Goal: Task Accomplishment & Management: Manage account settings

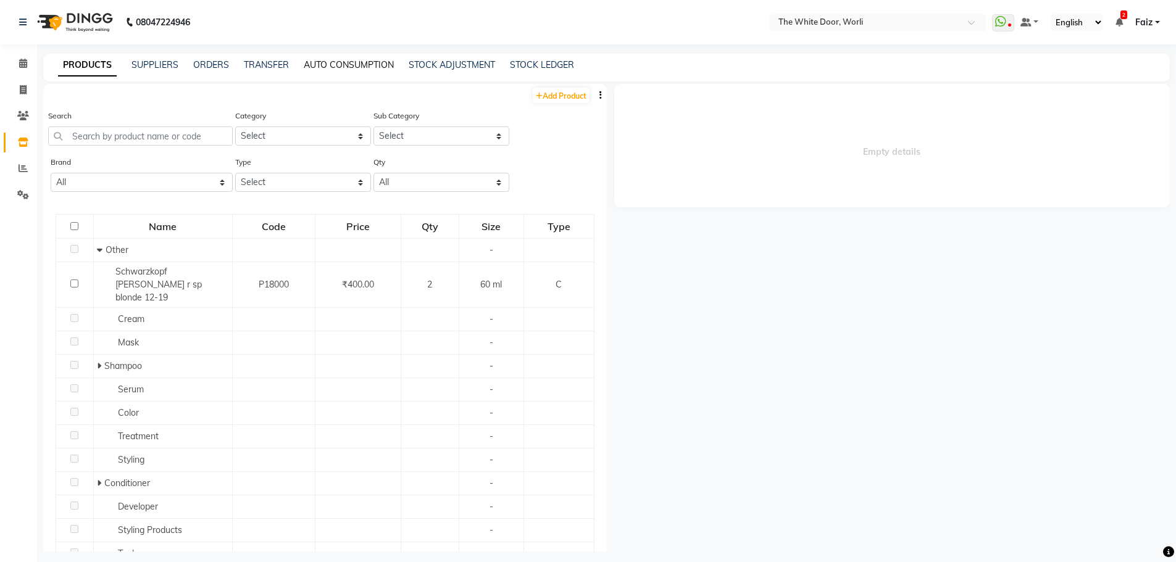
click at [377, 65] on link "AUTO CONSUMPTION" at bounding box center [349, 64] width 90 height 11
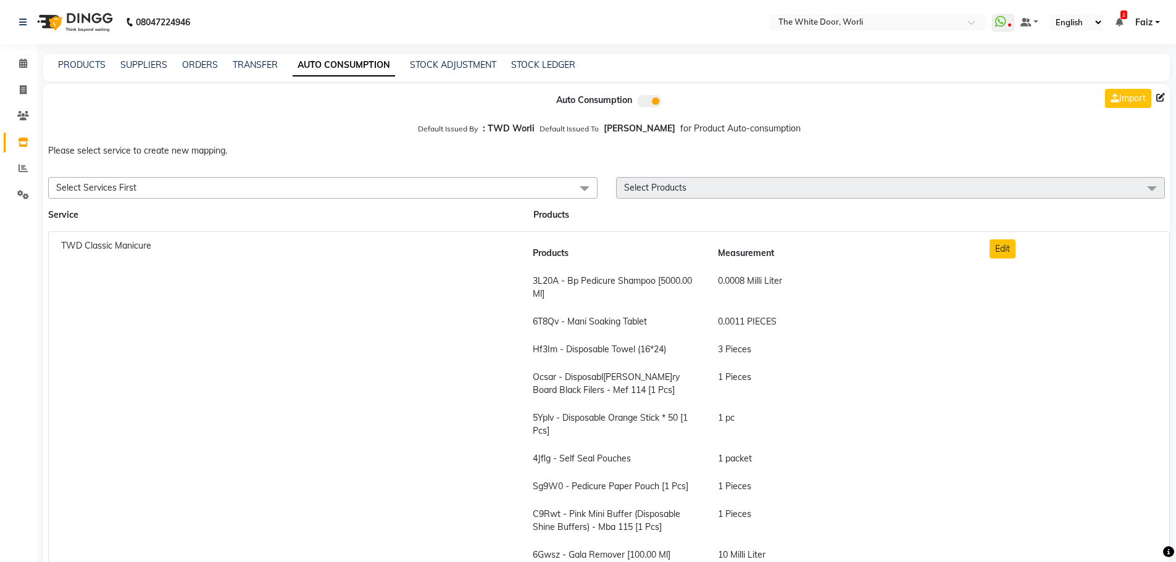
click at [322, 189] on span "Select Services First" at bounding box center [322, 188] width 549 height 22
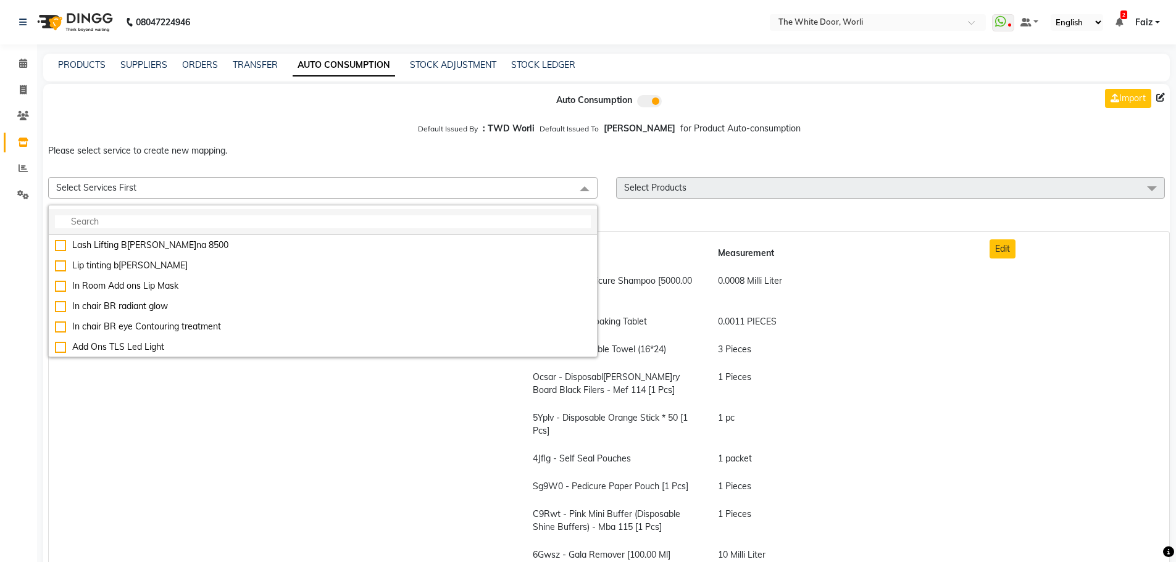
click at [275, 217] on input "multiselect-search" at bounding box center [323, 221] width 536 height 13
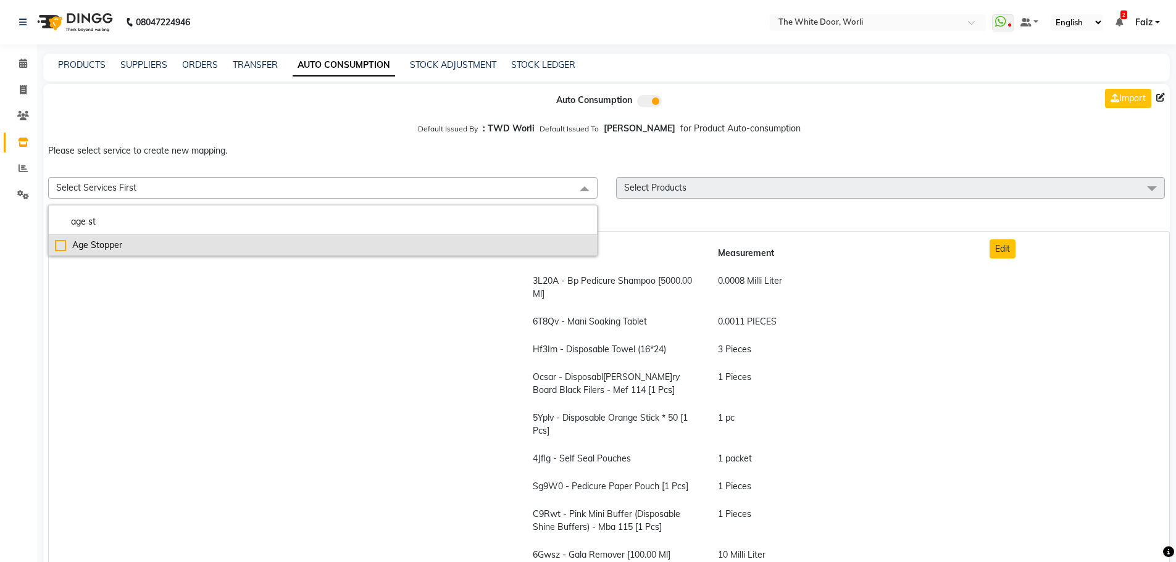
type input "age st"
click at [259, 248] on div "Age Stopper" at bounding box center [323, 245] width 536 height 13
checkbox input "true"
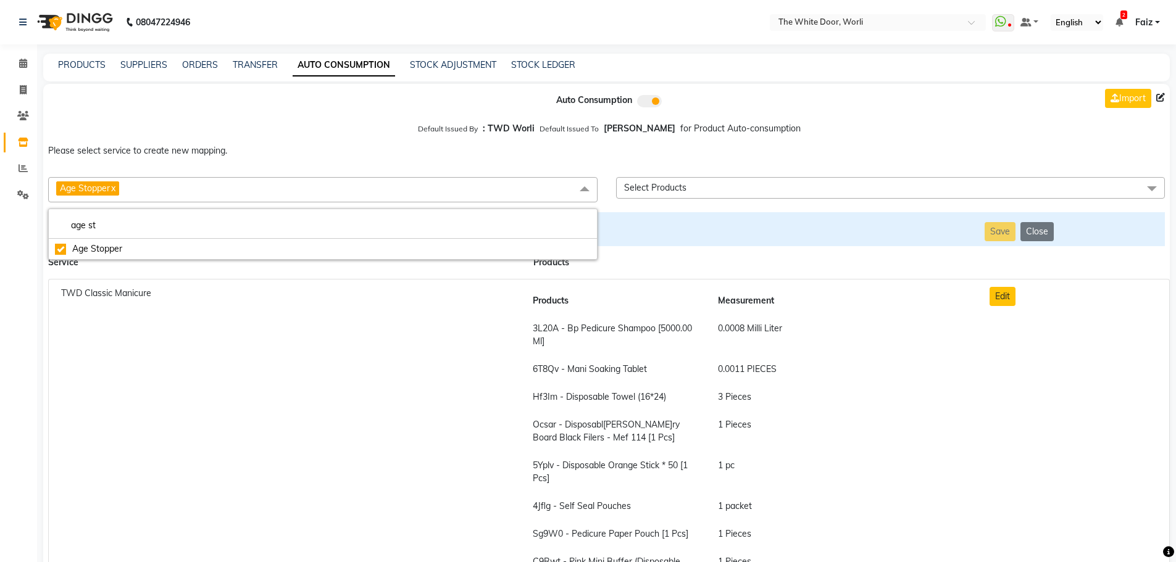
click at [667, 195] on span "Select Products" at bounding box center [890, 188] width 549 height 22
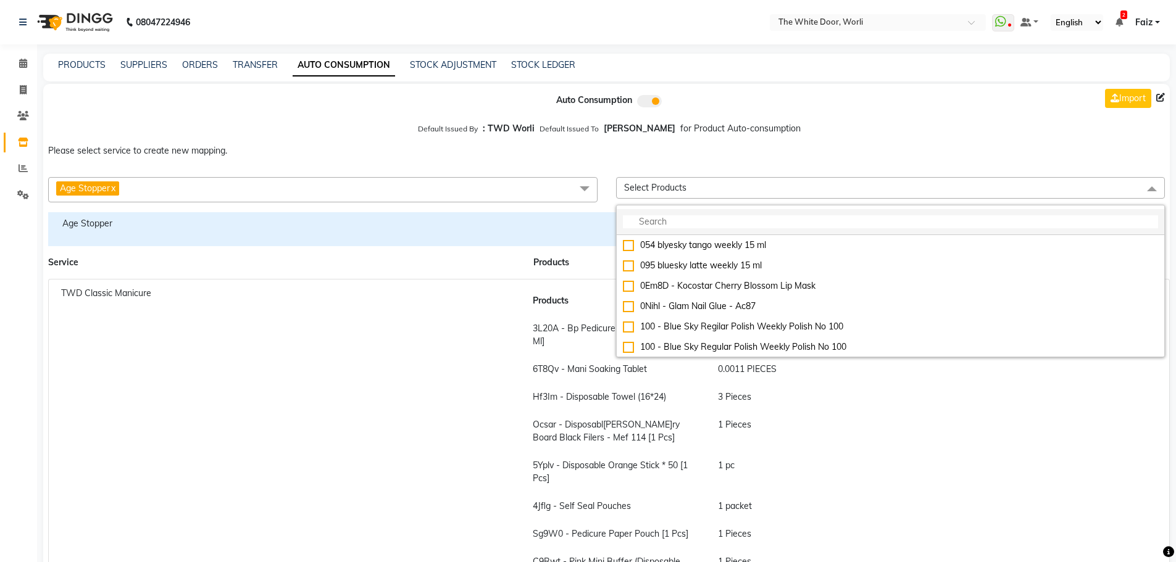
click at [667, 217] on input "multiselect-search" at bounding box center [891, 221] width 536 height 13
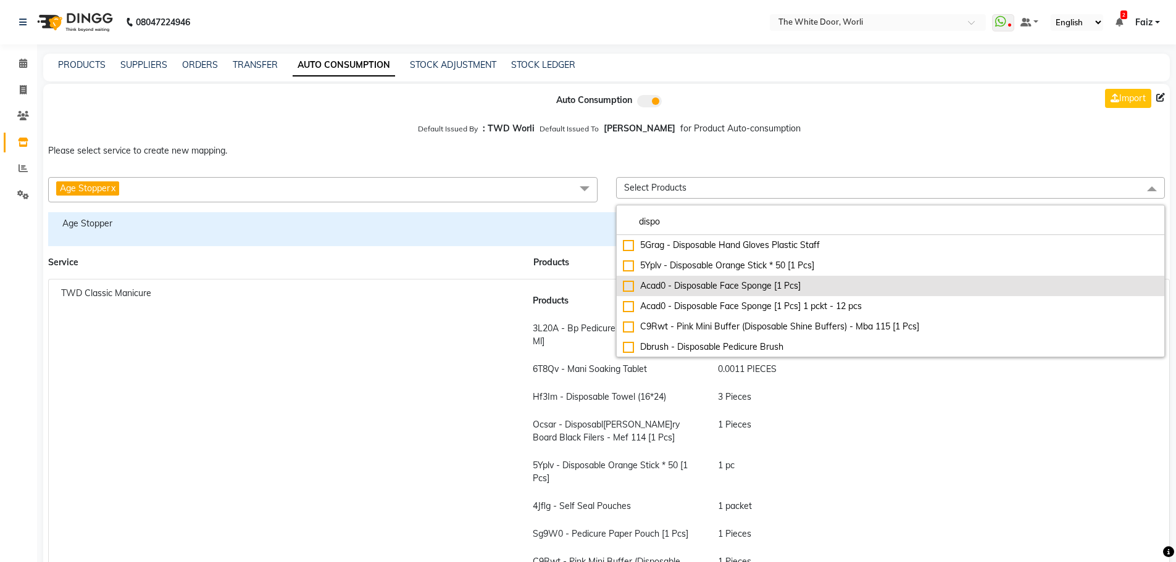
type input "dispo"
click at [671, 291] on div "Acad0 - Disposable Face Sponge [1 Pcs]" at bounding box center [891, 286] width 536 height 13
checkbox input"] "true"
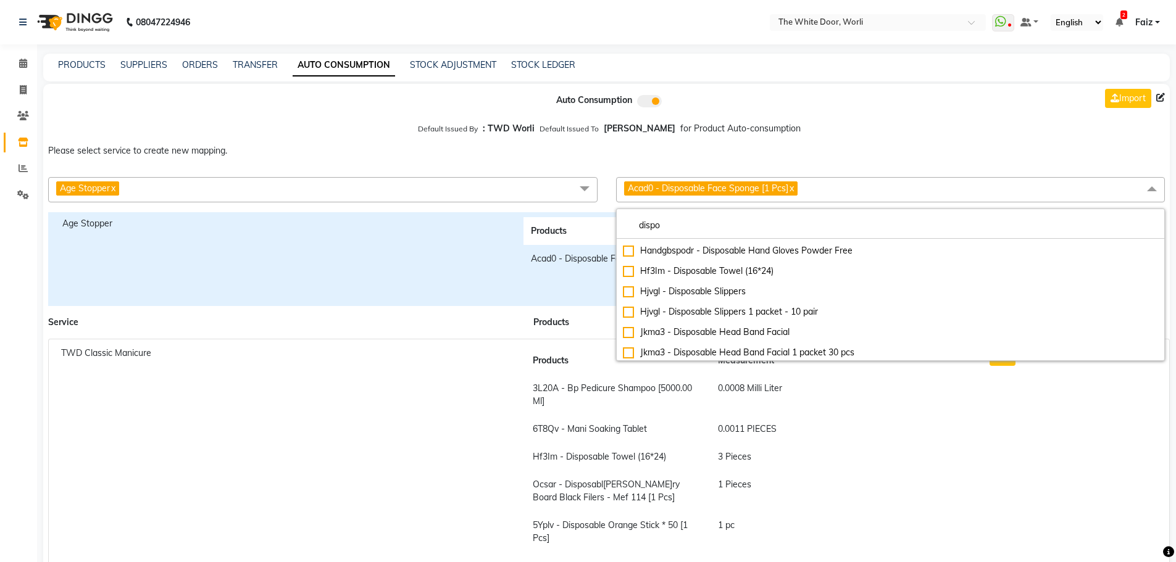
scroll to position [432, 0]
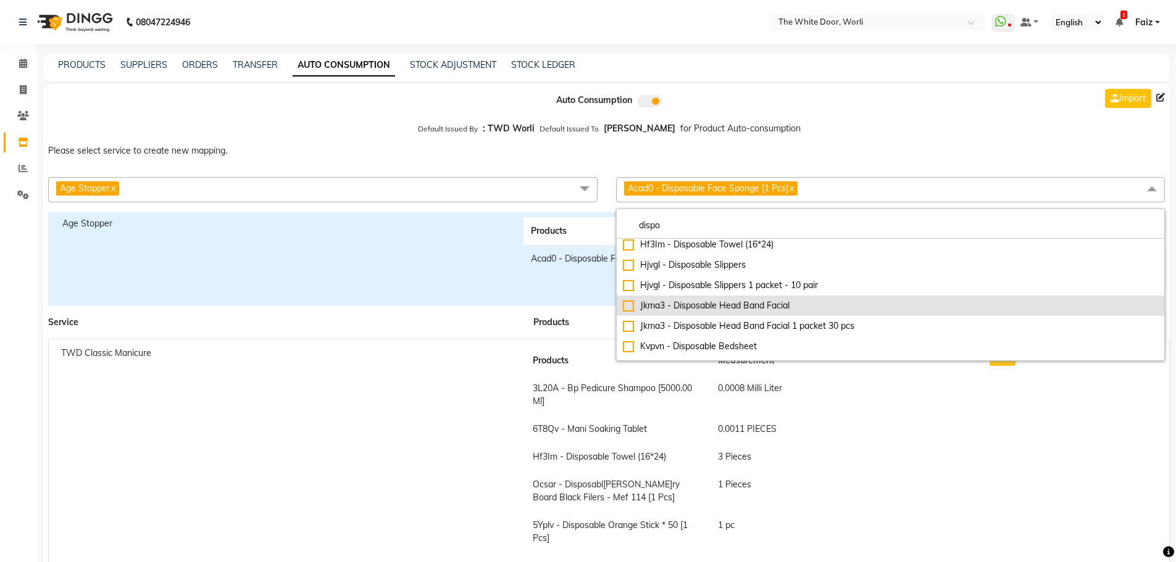
click at [706, 306] on div "Jkma3 - Disposable Head Band Facial" at bounding box center [891, 305] width 536 height 13
checkbox input "true"
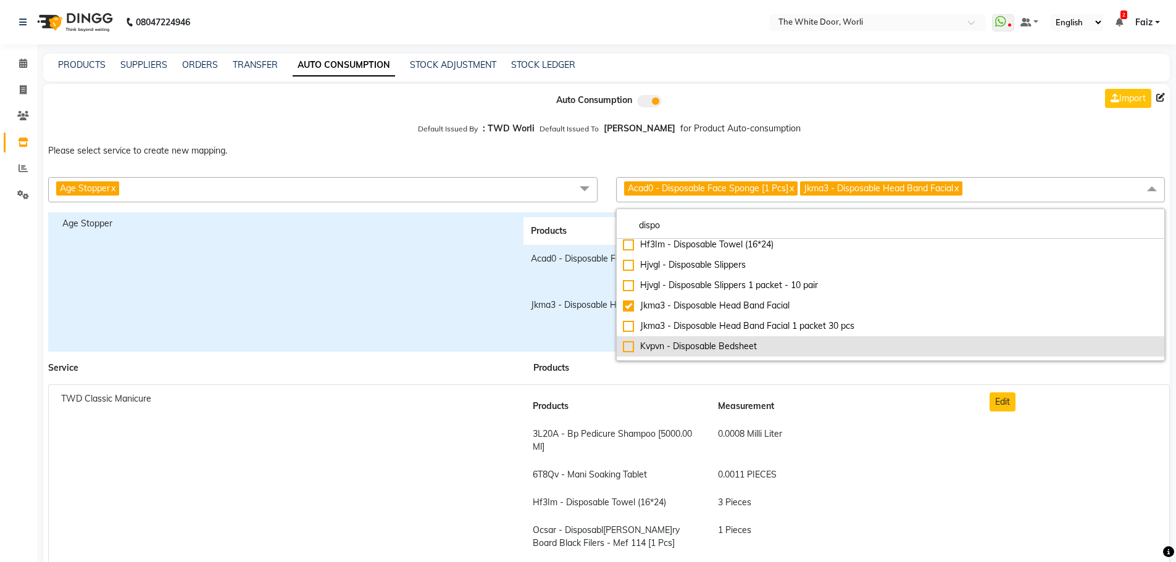
click at [712, 341] on div "Kvpvn - Disposable Bedsheet" at bounding box center [891, 346] width 536 height 13
checkbox input "true"
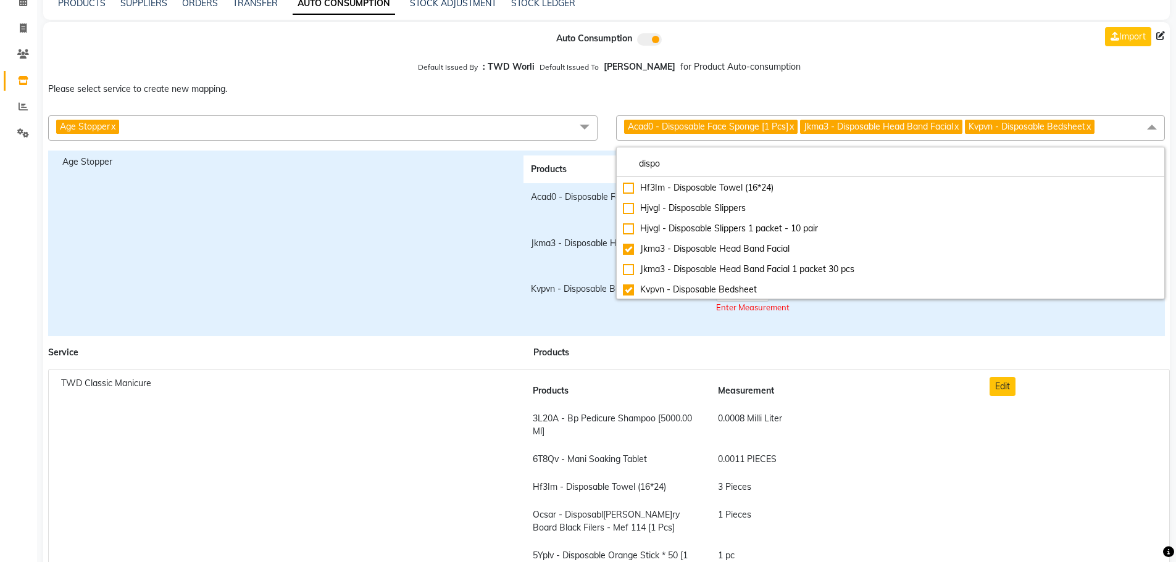
scroll to position [427, 0]
click at [706, 162] on input "dispo" at bounding box center [891, 163] width 536 height 13
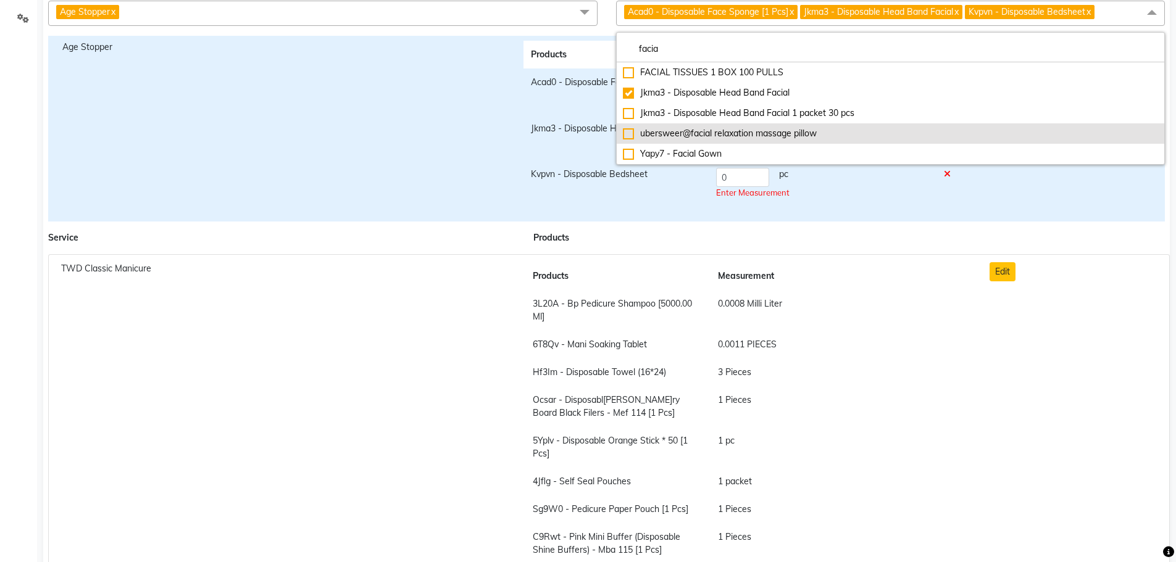
scroll to position [185, 0]
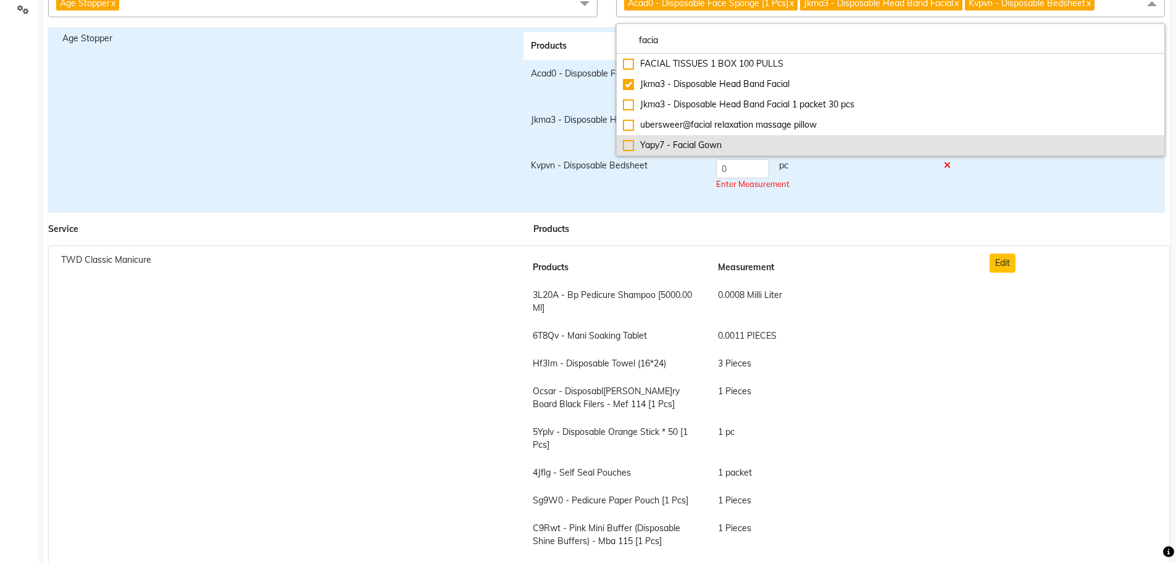
type input "facia"
click at [717, 144] on div "Yapy7 - Facial Gown" at bounding box center [891, 145] width 536 height 13
checkbox input "true"
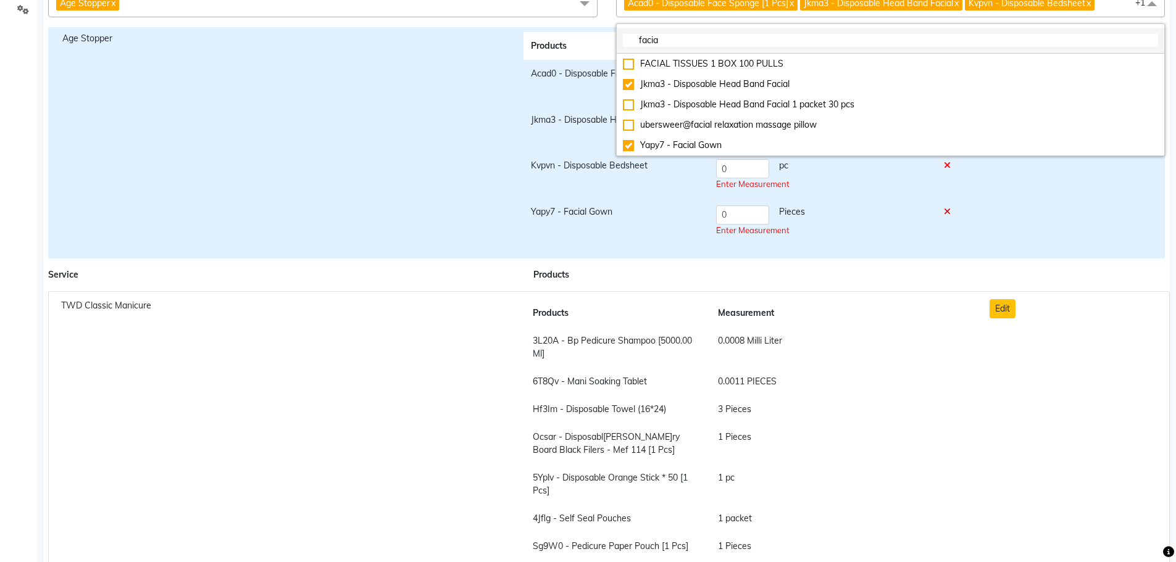
click at [678, 41] on input "facia" at bounding box center [891, 40] width 536 height 13
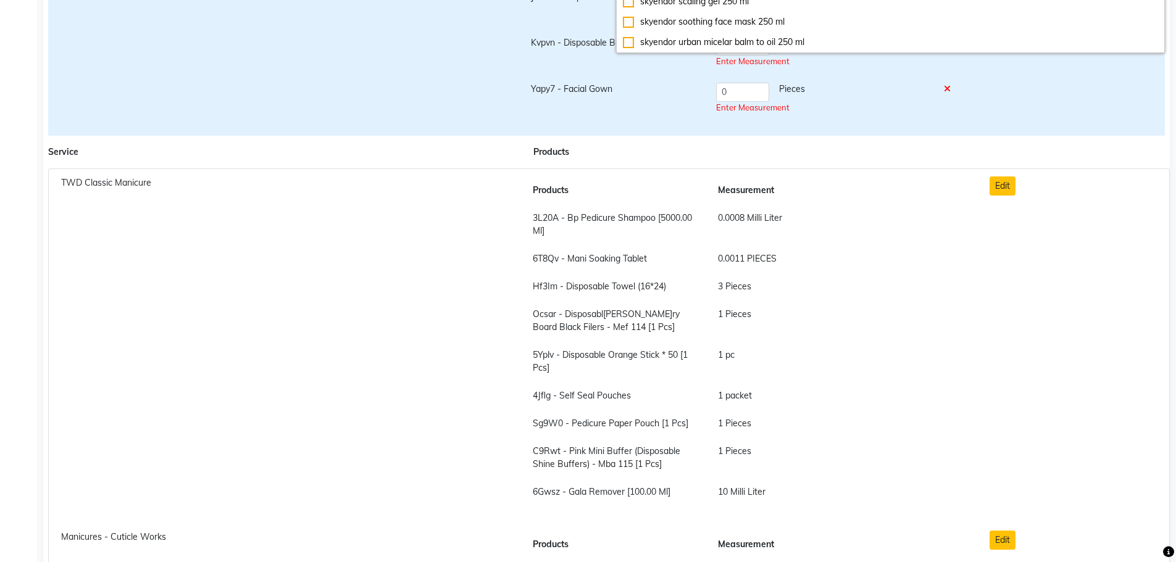
scroll to position [309, 0]
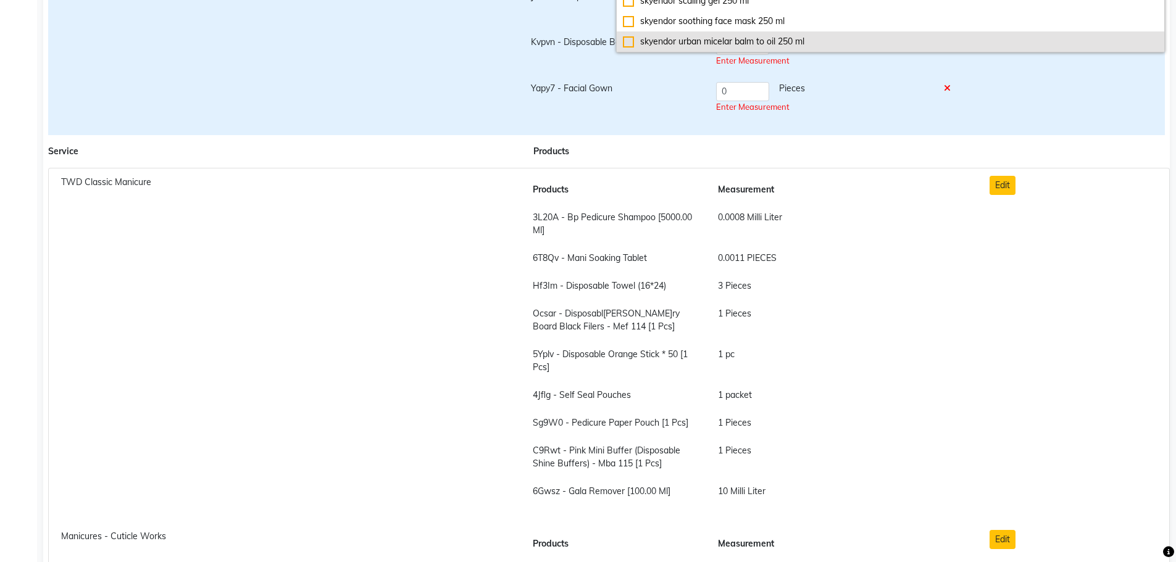
type input "skyendor"
click at [722, 46] on div "skyendor urban micelar balm to oil 250 ml" at bounding box center [891, 41] width 536 height 13
checkbox input "true"
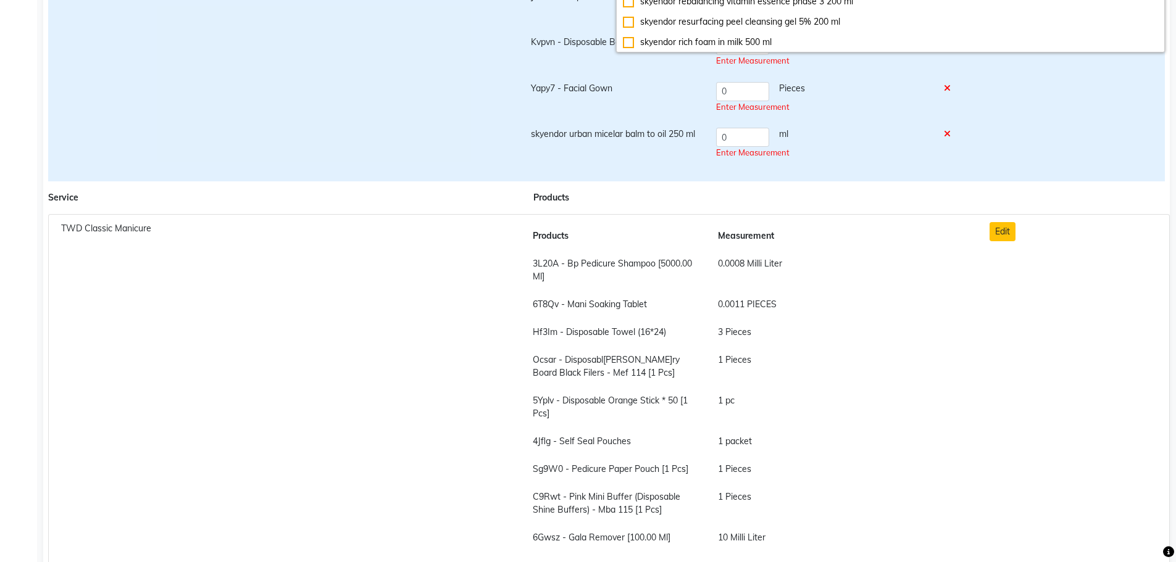
scroll to position [0, 0]
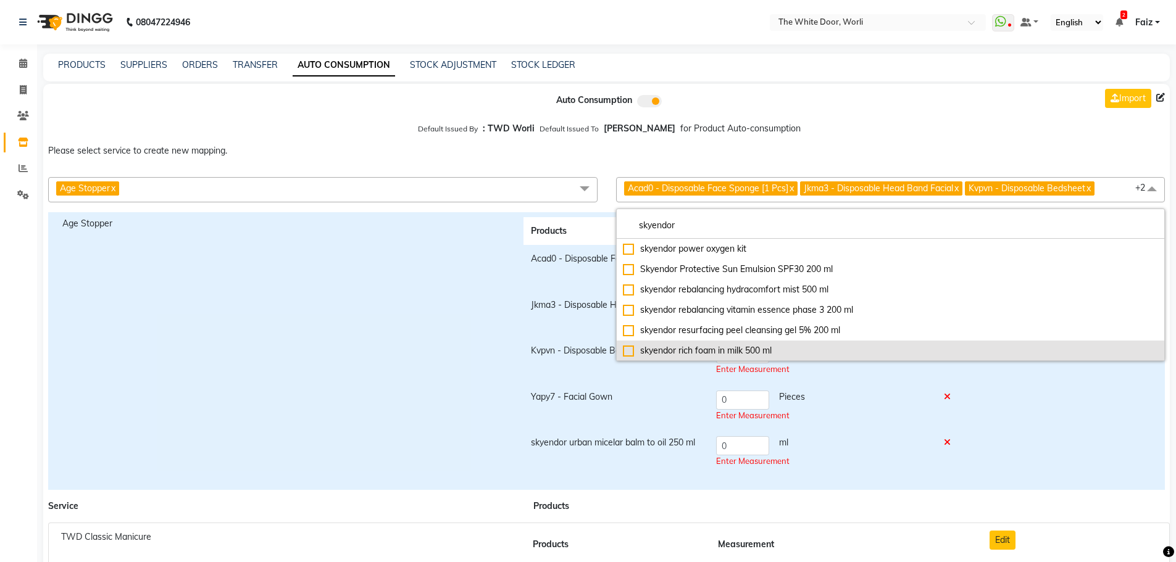
click at [730, 349] on div "skyendor rich foam in milk 500 ml" at bounding box center [891, 351] width 536 height 13
checkbox input "true"
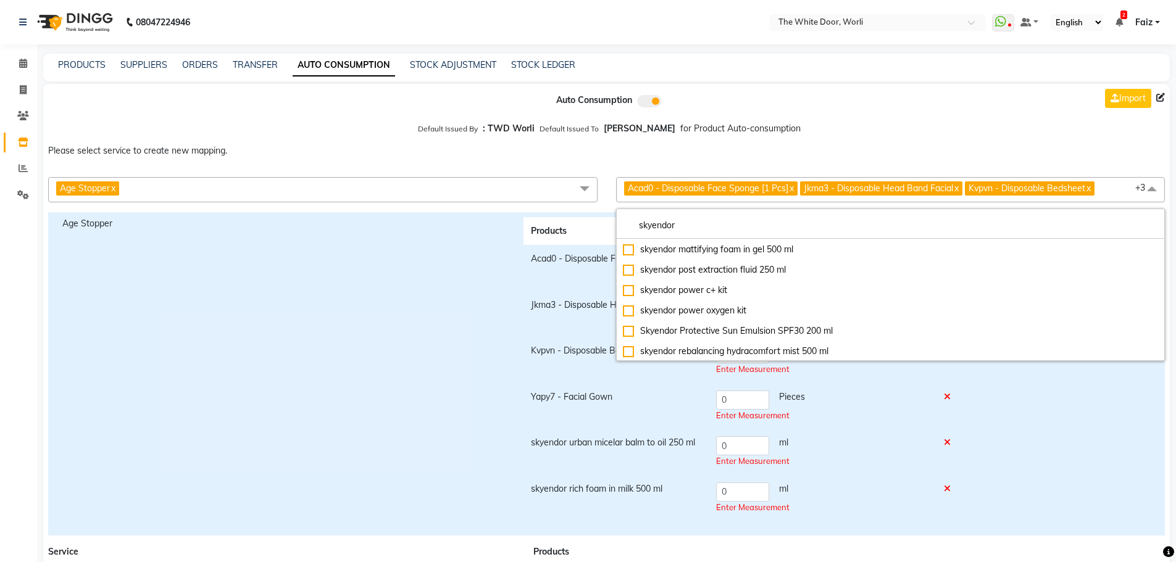
scroll to position [80, 0]
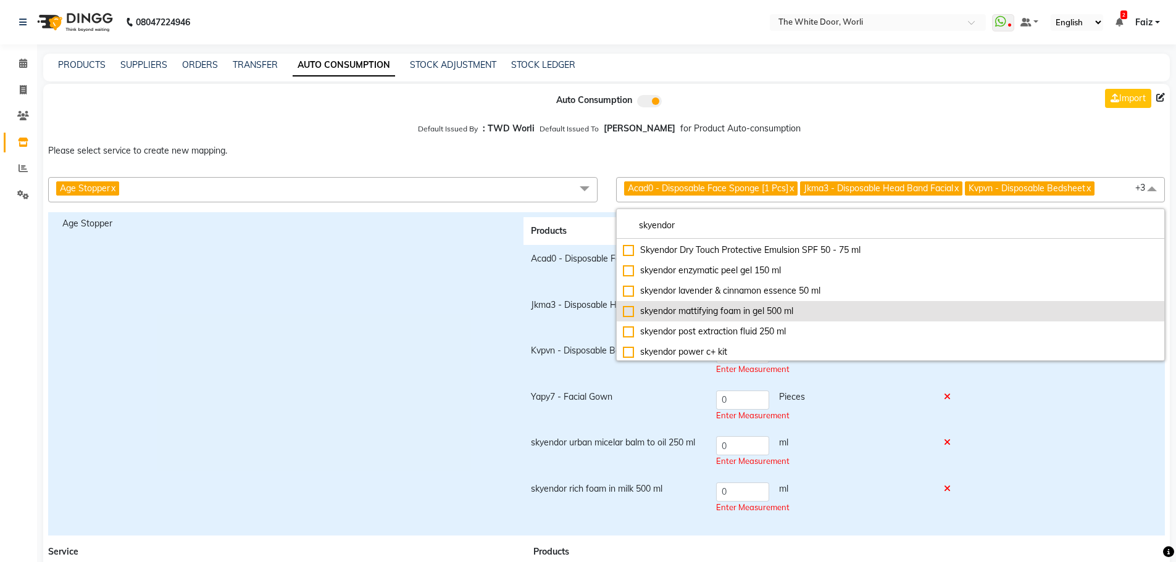
click at [736, 307] on div "skyendor mattifying foam in gel 500 ml" at bounding box center [891, 311] width 536 height 13
checkbox input "true"
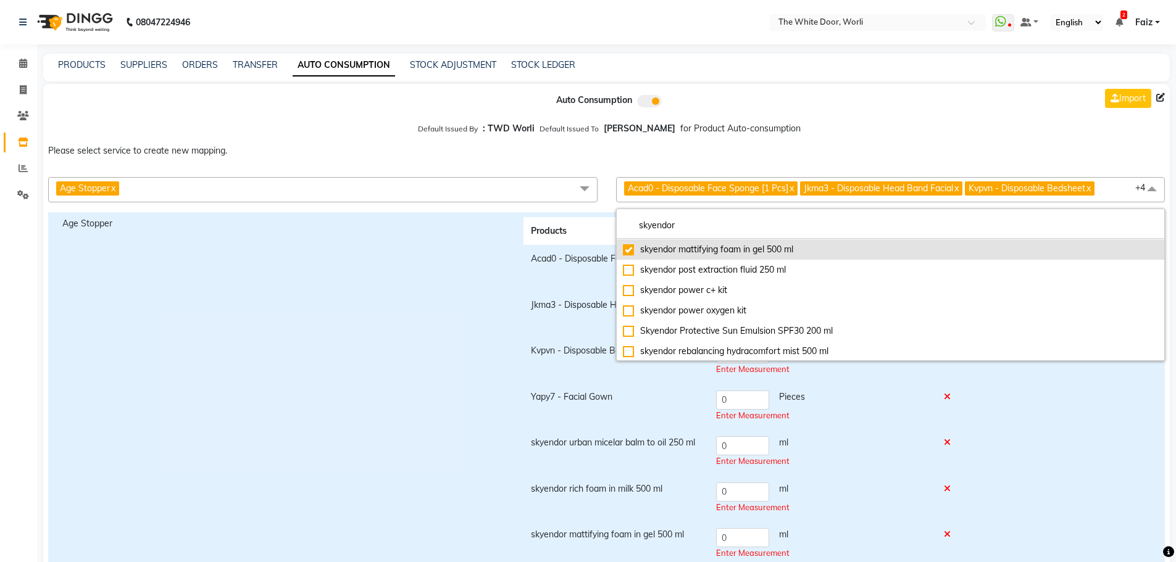
scroll to position [204, 0]
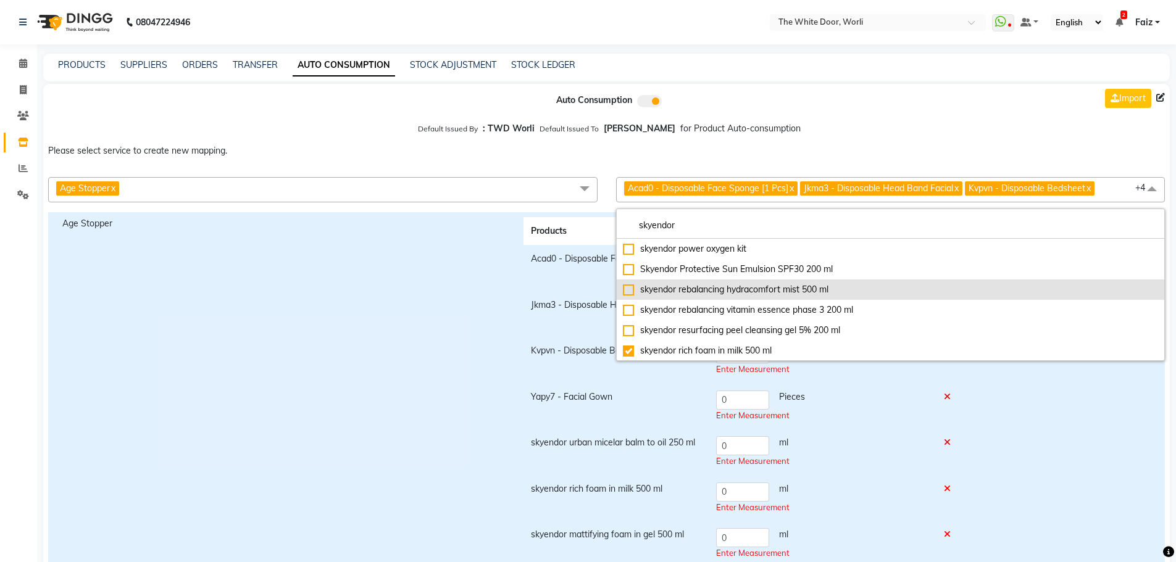
click at [741, 282] on li "skyendor rebalancing hydracomfort mist 500 ml" at bounding box center [891, 290] width 548 height 20
checkbox input "true"
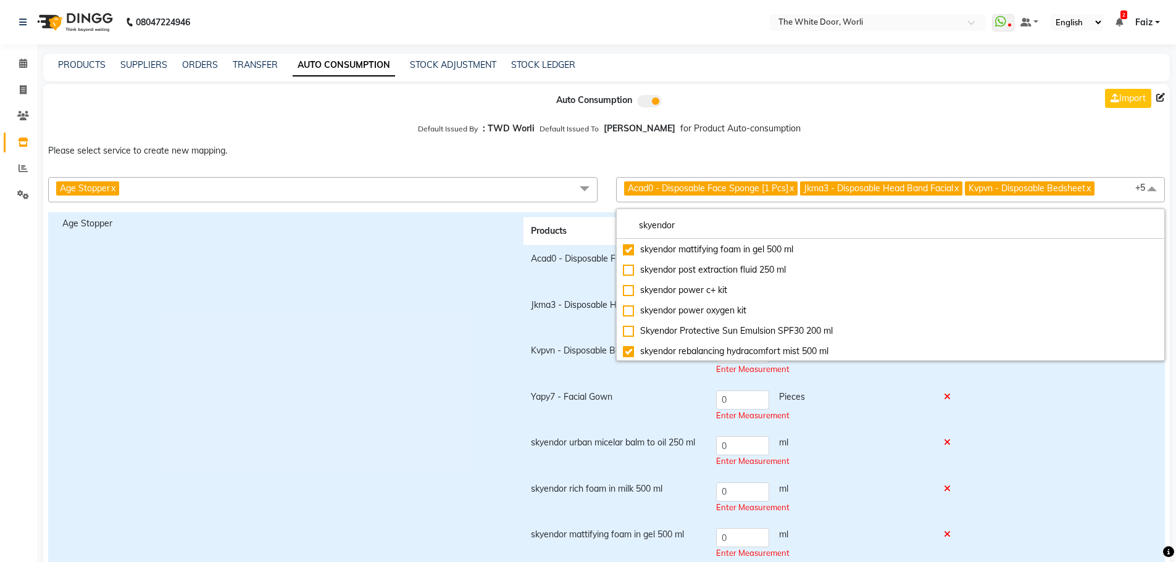
scroll to position [80, 0]
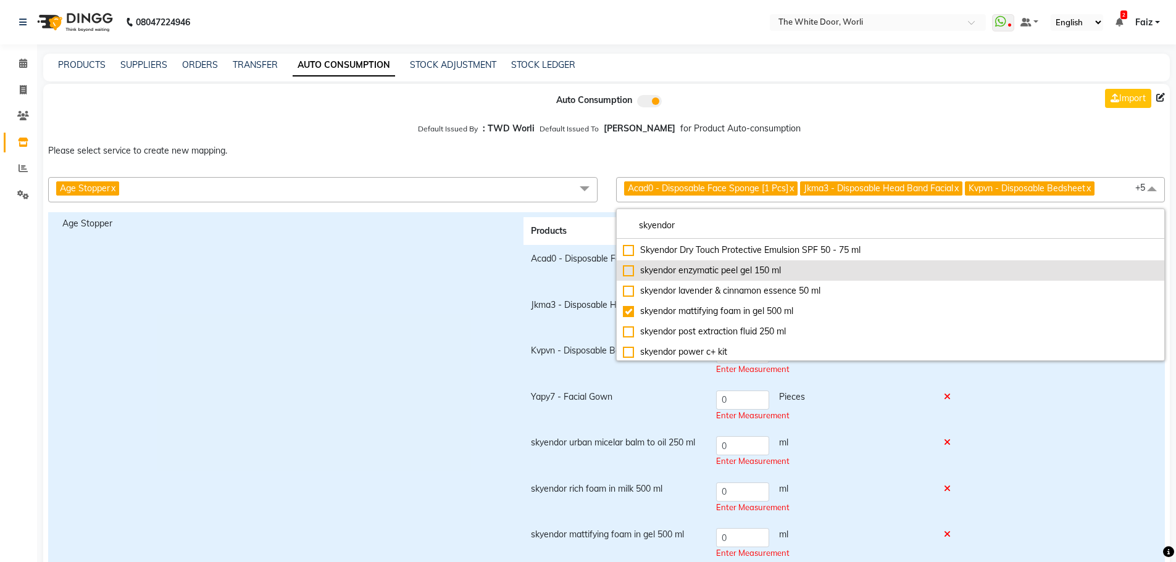
click at [738, 277] on div "skyendor enzymatic peel gel 150 ml" at bounding box center [891, 270] width 536 height 13
checkbox input "true"
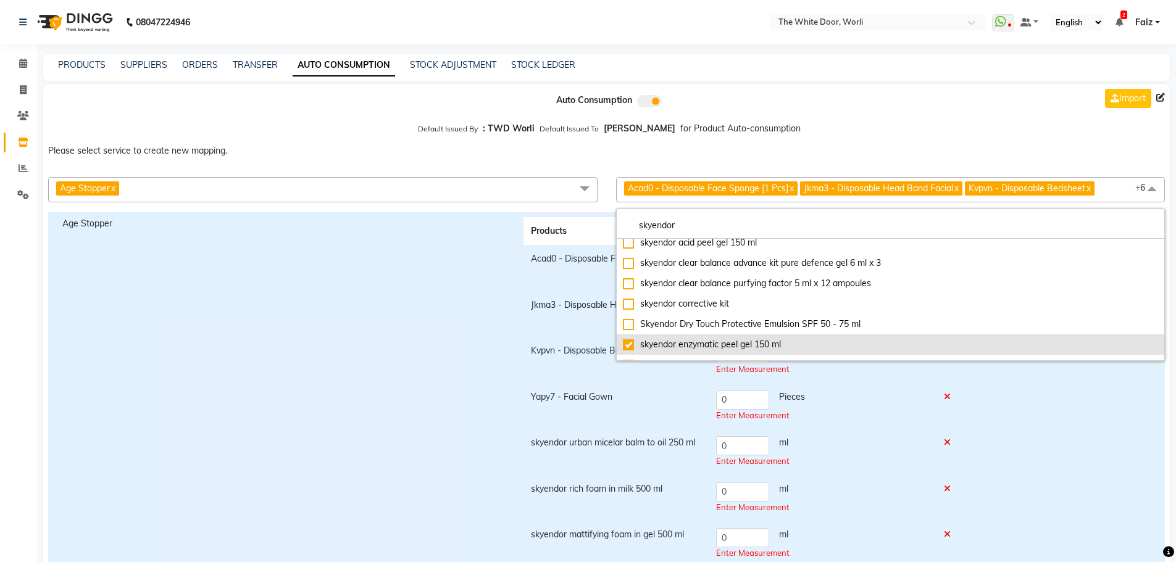
scroll to position [0, 0]
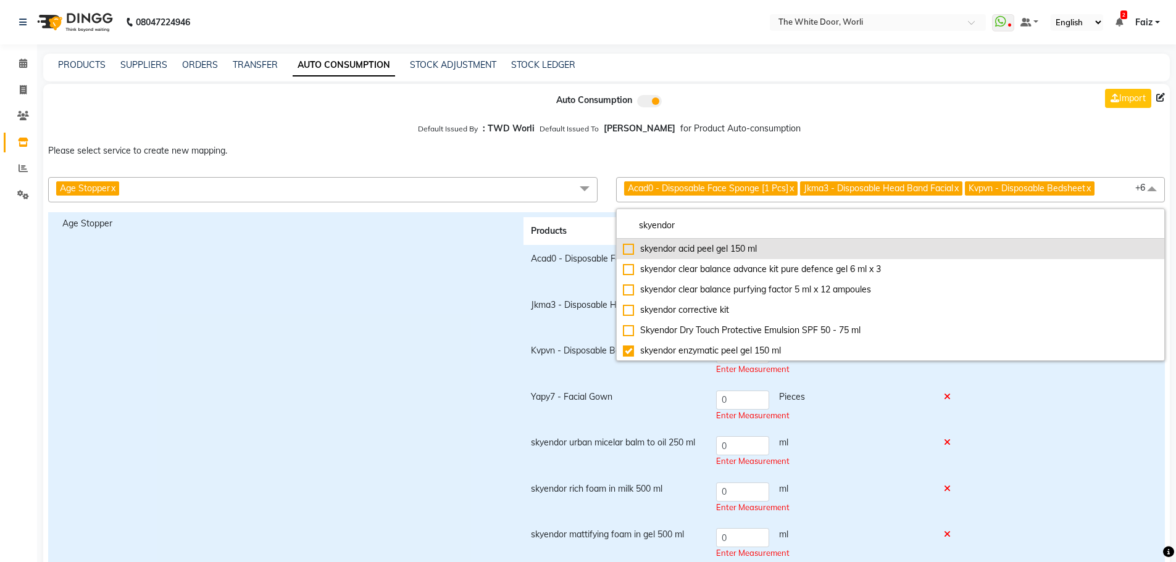
click at [736, 255] on div "skyendor acid peel gel 150 ml" at bounding box center [891, 249] width 536 height 13
checkbox input "true"
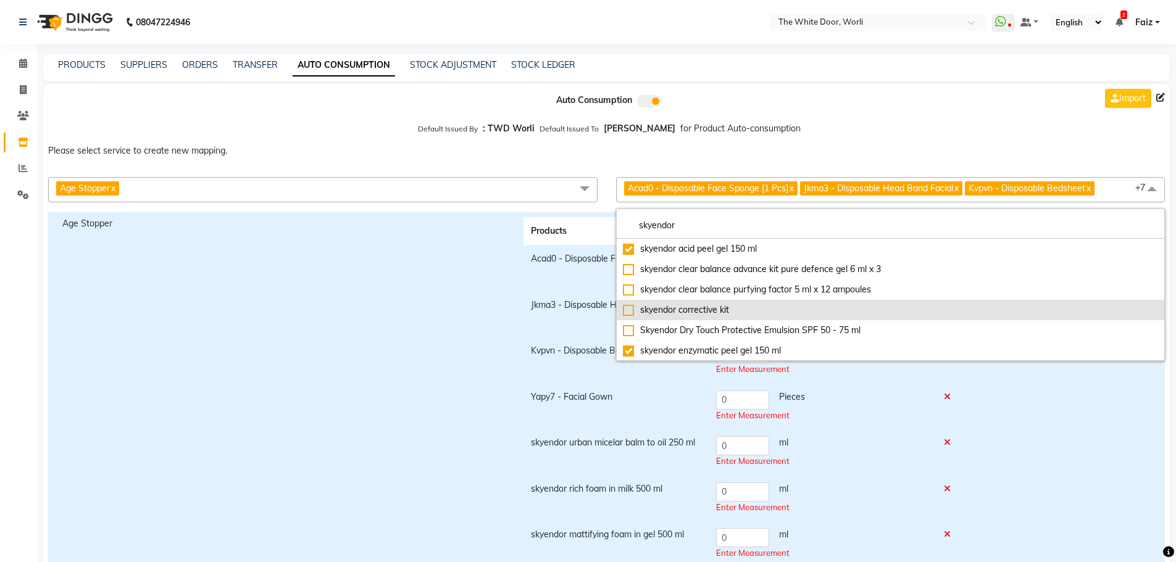
click at [730, 307] on div "skyendor corrective kit" at bounding box center [891, 310] width 536 height 13
checkbox input "true"
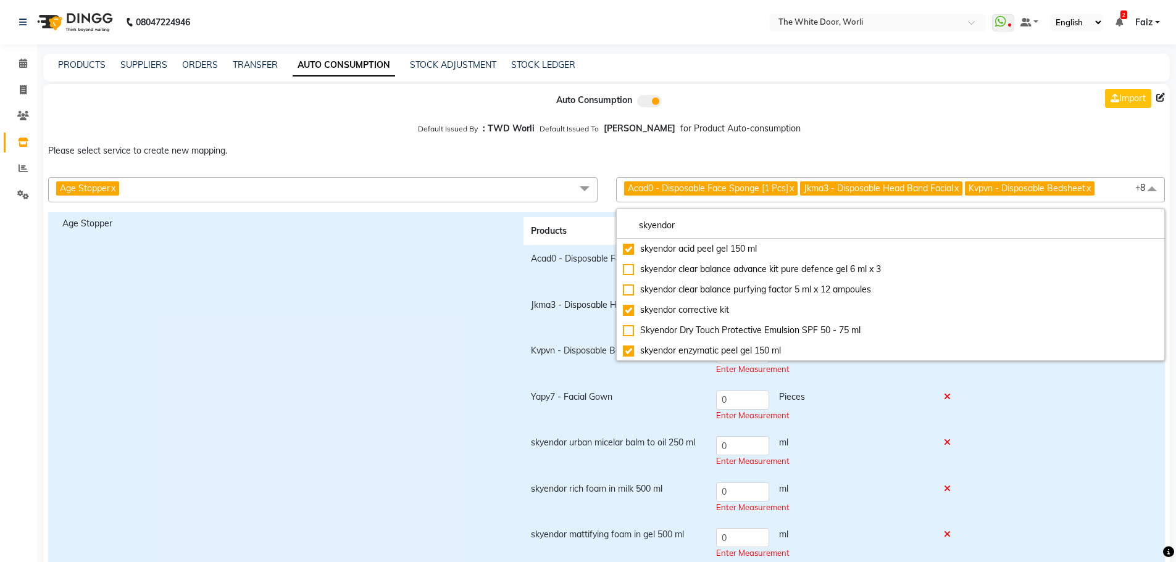
click at [1005, 390] on div "Save Close" at bounding box center [1067, 489] width 185 height 544
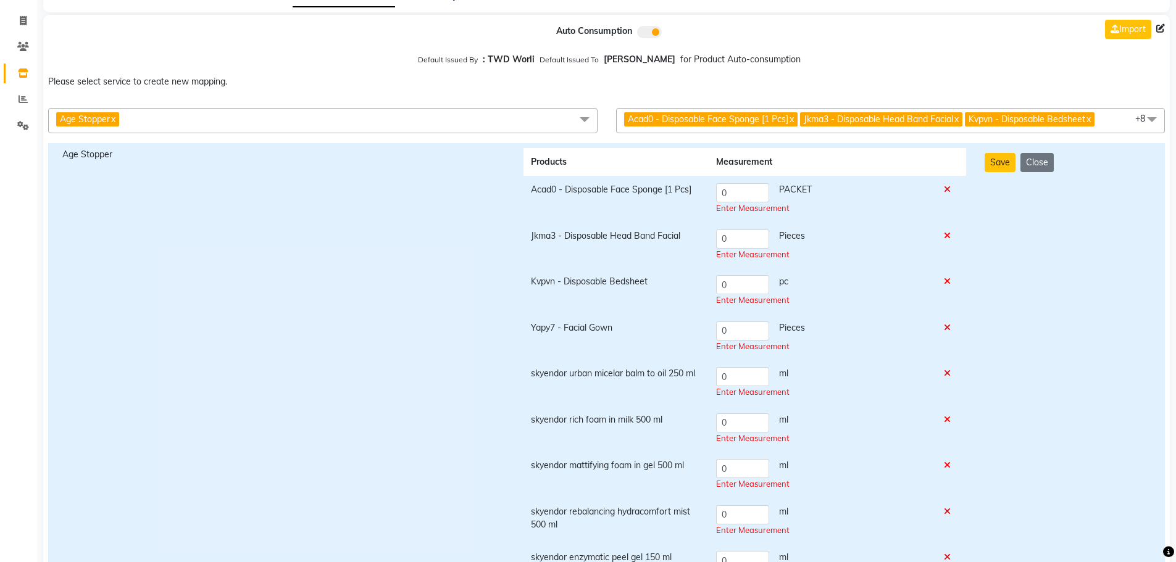
scroll to position [62, 0]
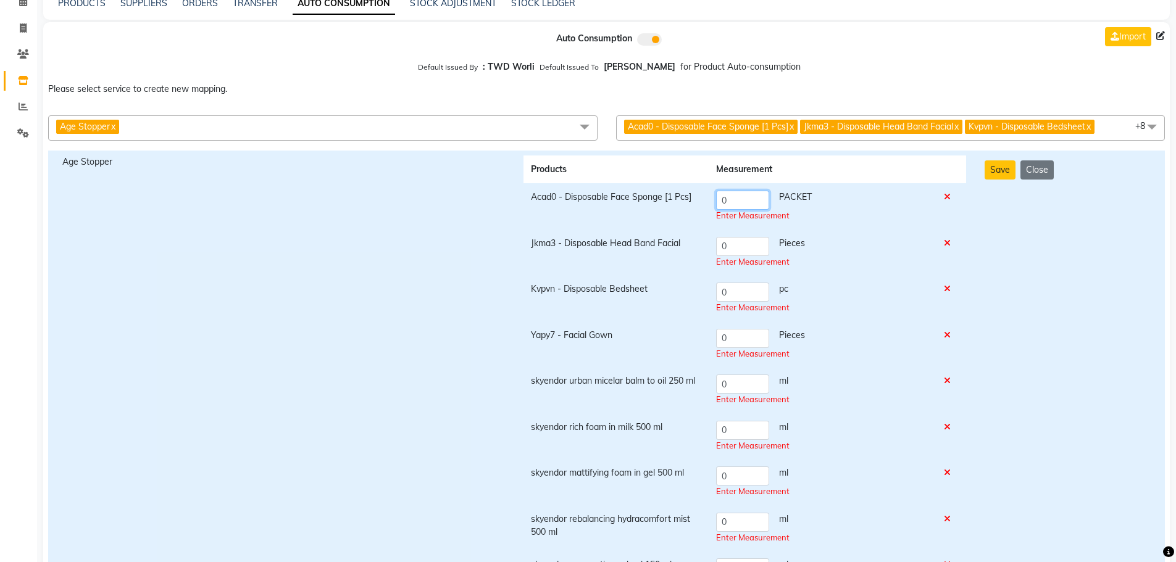
drag, startPoint x: 749, startPoint y: 203, endPoint x: 693, endPoint y: 200, distance: 56.3
click at [693, 200] on tr "Acad0 - Disposable Face Sponge [1 Pcs] 0 PACKET Enter Measurement" at bounding box center [745, 206] width 443 height 46
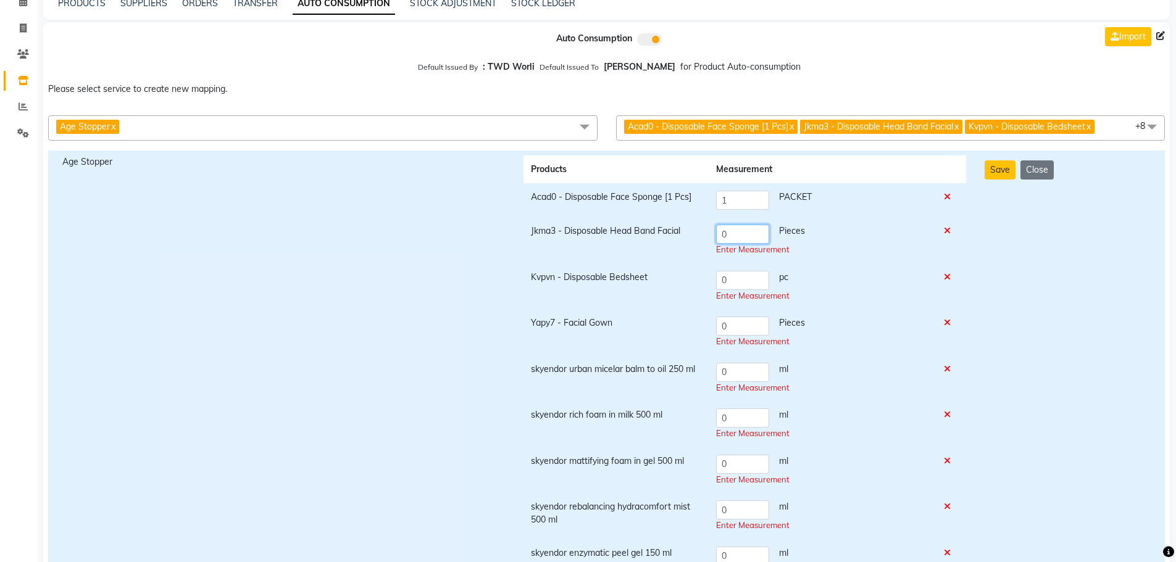
drag, startPoint x: 732, startPoint y: 247, endPoint x: 695, endPoint y: 247, distance: 37.0
click at [695, 247] on tr "Jkma3 - Disposable Head Band Facial 0 Pieces Enter Measurement" at bounding box center [745, 240] width 443 height 46
drag, startPoint x: 739, startPoint y: 205, endPoint x: 707, endPoint y: 205, distance: 32.1
click at [707, 205] on tr "Acad0 - Disposable Face Sponge [1 Pcs] 1 PACKET" at bounding box center [745, 200] width 443 height 34
type input "2"
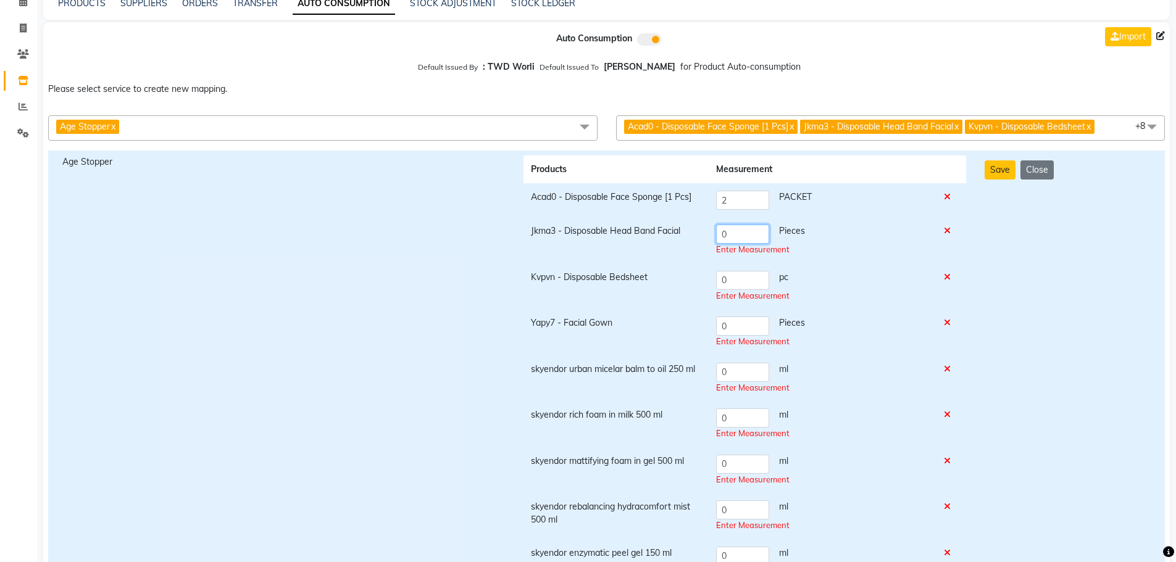
drag, startPoint x: 740, startPoint y: 232, endPoint x: 693, endPoint y: 227, distance: 47.3
click at [693, 227] on tr "Jkma3 - Disposable Head Band Facial 0 Pieces Enter Measurement" at bounding box center [745, 240] width 443 height 46
type input "1"
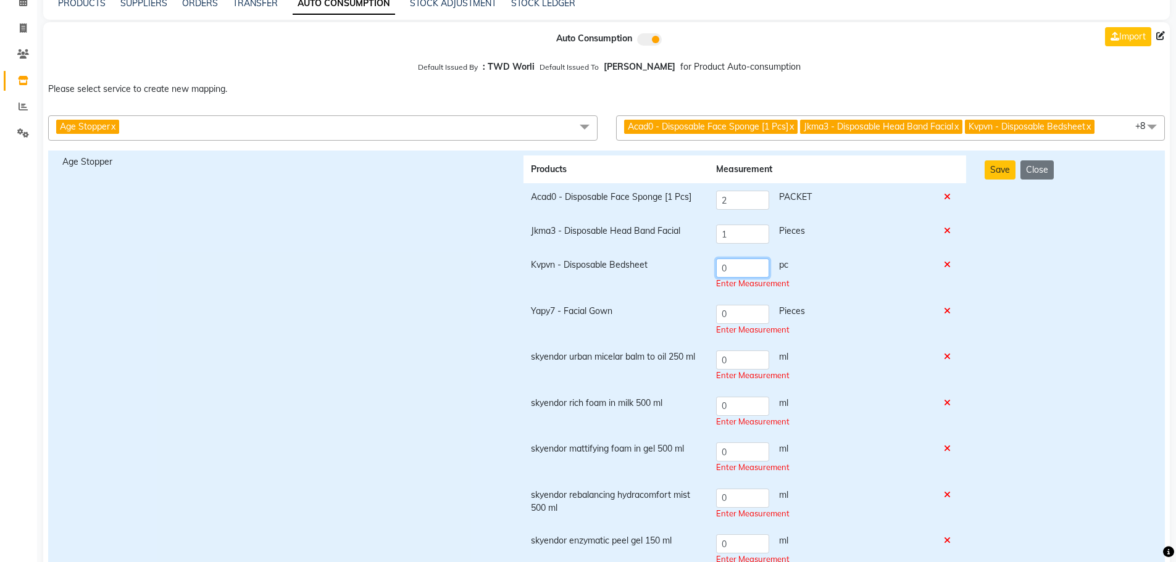
drag, startPoint x: 729, startPoint y: 276, endPoint x: 700, endPoint y: 274, distance: 29.1
click at [700, 274] on tr "Kvpvn - Disposable Bedsheet 0 pc Enter Measurement" at bounding box center [745, 274] width 443 height 46
type input "1"
drag, startPoint x: 746, startPoint y: 309, endPoint x: 700, endPoint y: 308, distance: 46.9
click at [700, 308] on tr "Yapy7 - Facial Gown 0 Pieces Enter Measurement" at bounding box center [745, 321] width 443 height 46
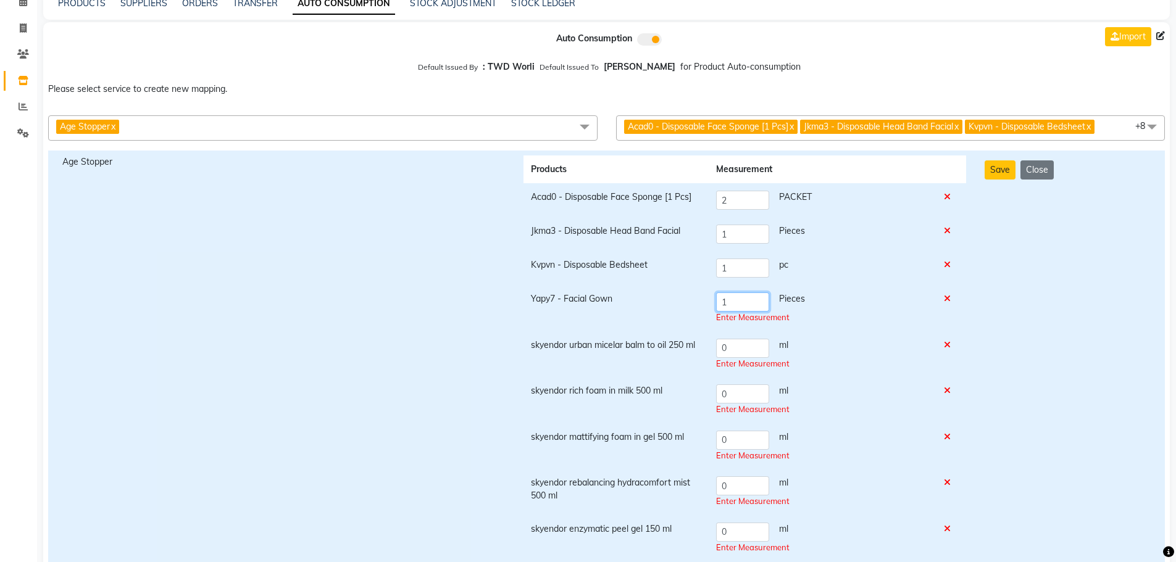
type input "1"
click at [747, 348] on td "0 ml Enter Measurement" at bounding box center [823, 355] width 228 height 46
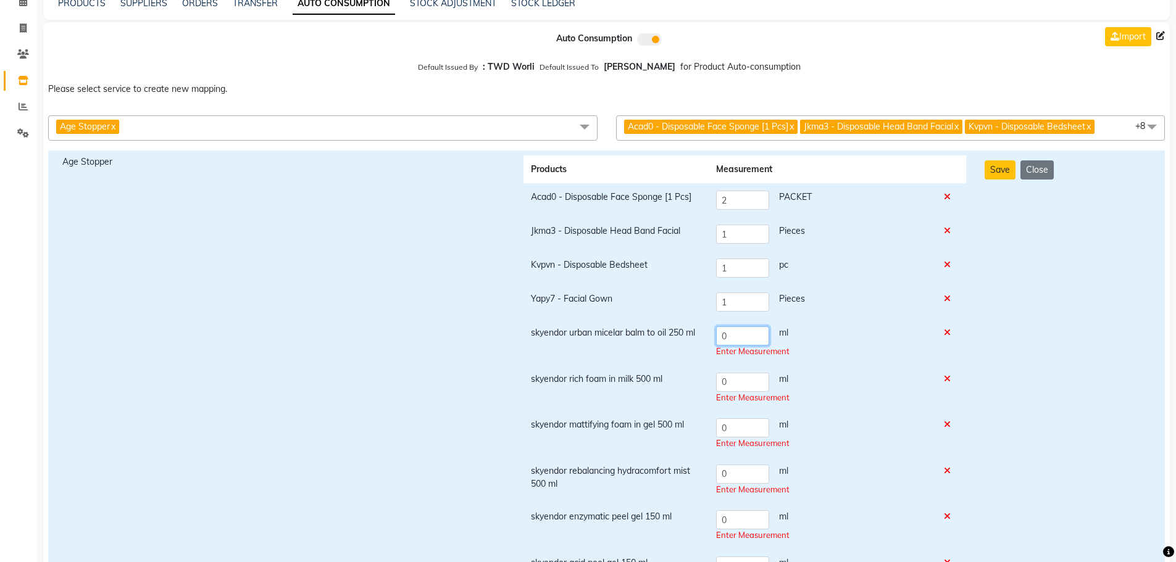
drag, startPoint x: 743, startPoint y: 336, endPoint x: 719, endPoint y: 336, distance: 24.1
click at [719, 336] on input "0" at bounding box center [742, 336] width 53 height 19
type input "2"
click at [760, 389] on td "0 ml Enter Measurement" at bounding box center [823, 389] width 228 height 46
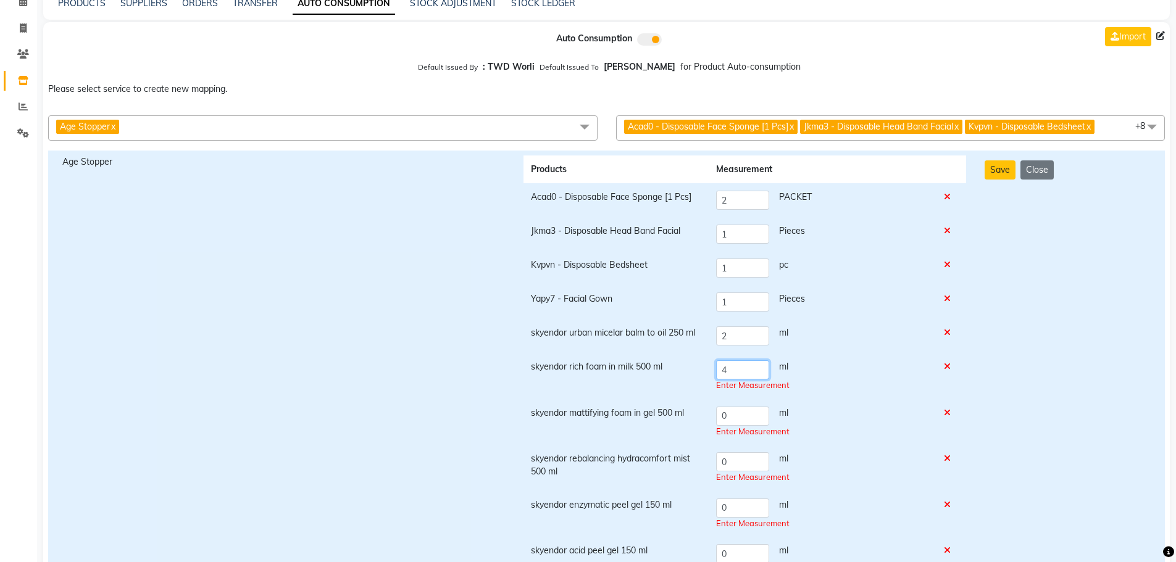
type input "4"
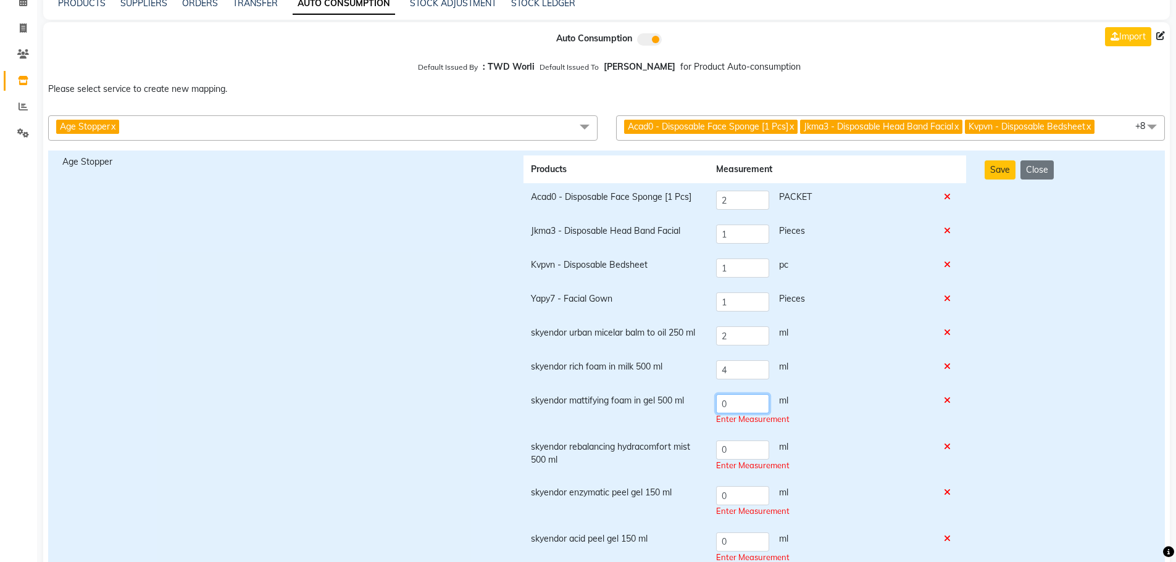
drag, startPoint x: 748, startPoint y: 411, endPoint x: 682, endPoint y: 414, distance: 65.5
click at [682, 414] on tr "skyendor mattifying foam in gel 500 ml 0 ml Enter Measurement" at bounding box center [745, 410] width 443 height 46
drag, startPoint x: 731, startPoint y: 406, endPoint x: 709, endPoint y: 407, distance: 21.6
click at [709, 407] on td "4 ml Enter Measurement" at bounding box center [823, 410] width 228 height 46
type input "4"
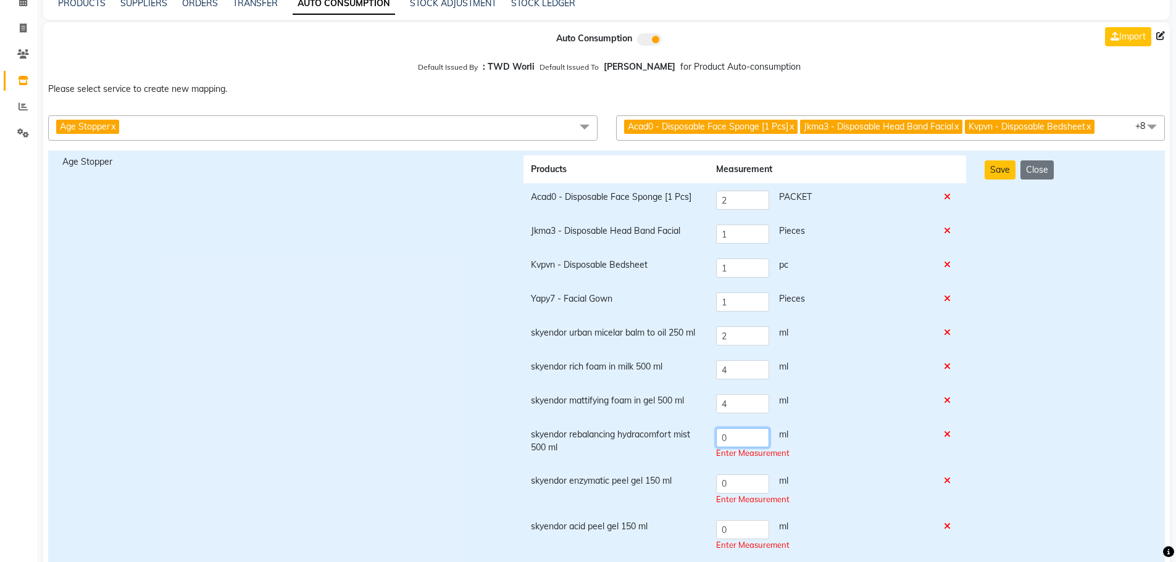
drag, startPoint x: 730, startPoint y: 454, endPoint x: 706, endPoint y: 455, distance: 23.5
click at [706, 455] on tr "skyendor rebalancing hydracomfort mist 500 ml 0 ml Enter Measurement" at bounding box center [745, 444] width 443 height 46
type input "4"
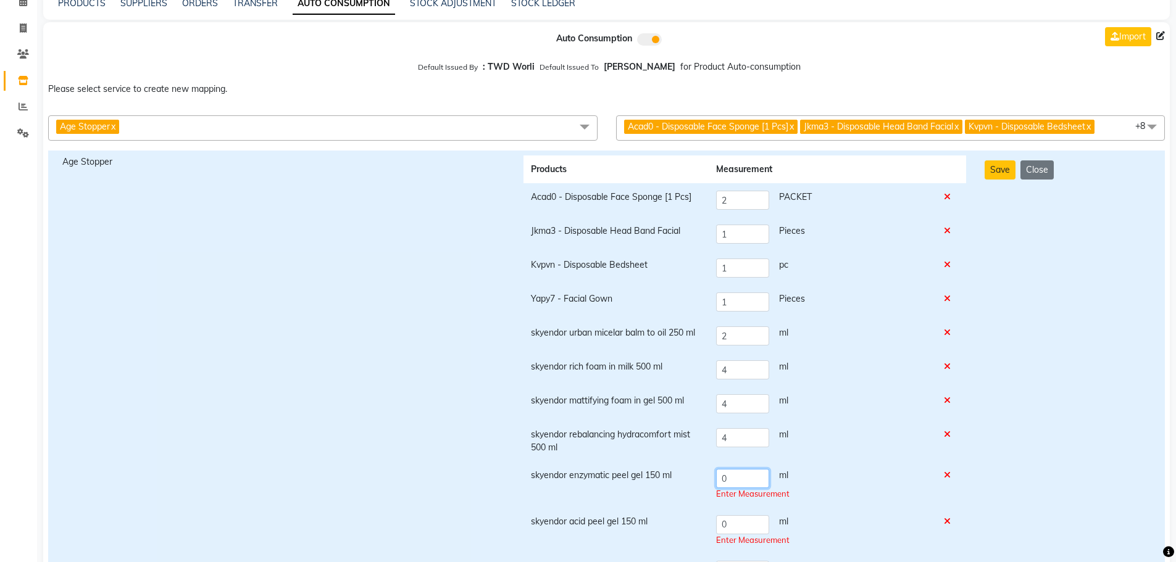
drag, startPoint x: 734, startPoint y: 480, endPoint x: 712, endPoint y: 478, distance: 22.3
click at [712, 478] on td "0 ml Enter Measurement" at bounding box center [823, 485] width 228 height 46
type input "1"
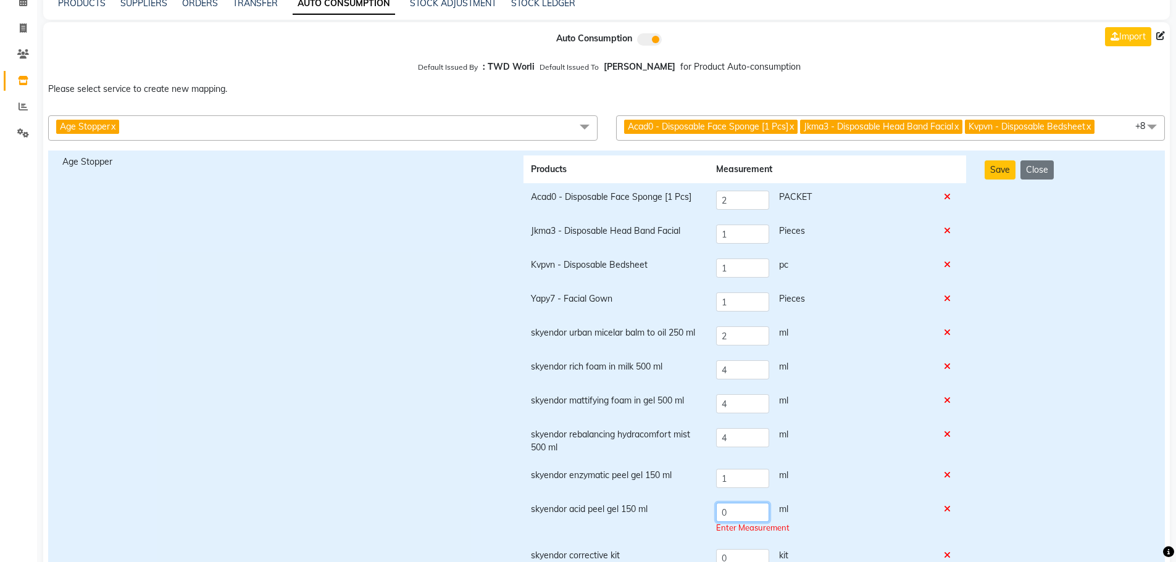
drag, startPoint x: 735, startPoint y: 522, endPoint x: 698, endPoint y: 511, distance: 39.3
click at [698, 511] on tr "skyendor acid peel gel 150 ml 0 ml Enter Measurement" at bounding box center [745, 519] width 443 height 46
type input "1"
click at [829, 521] on div "1 ml" at bounding box center [822, 512] width 213 height 19
drag, startPoint x: 761, startPoint y: 549, endPoint x: 635, endPoint y: 546, distance: 125.4
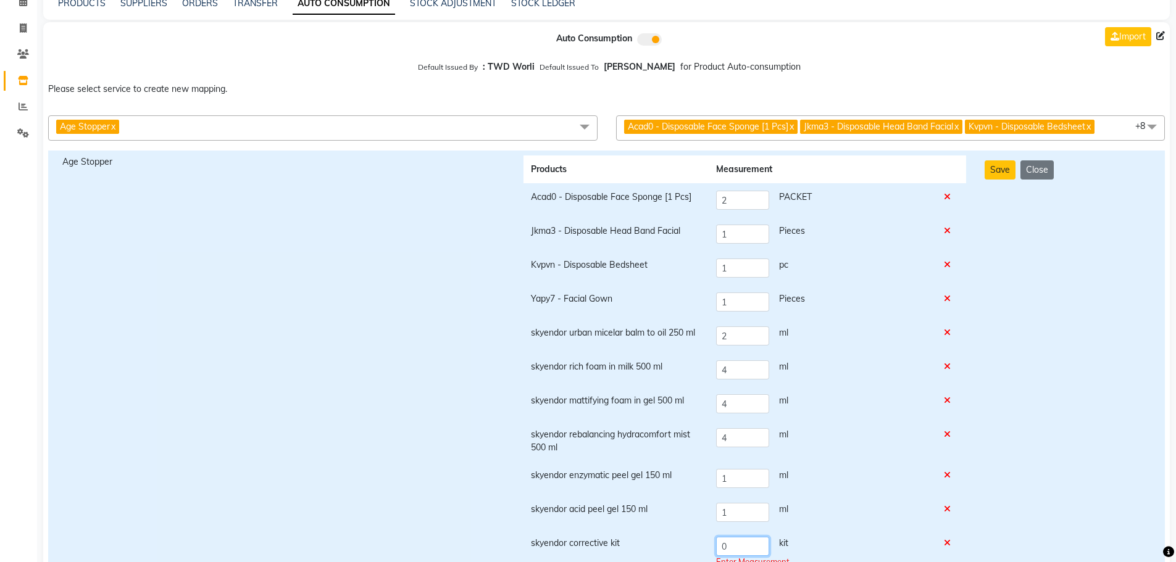
click at [635, 546] on tr "skyendor corrective kit 0 kit Enter Measurement" at bounding box center [745, 553] width 443 height 46
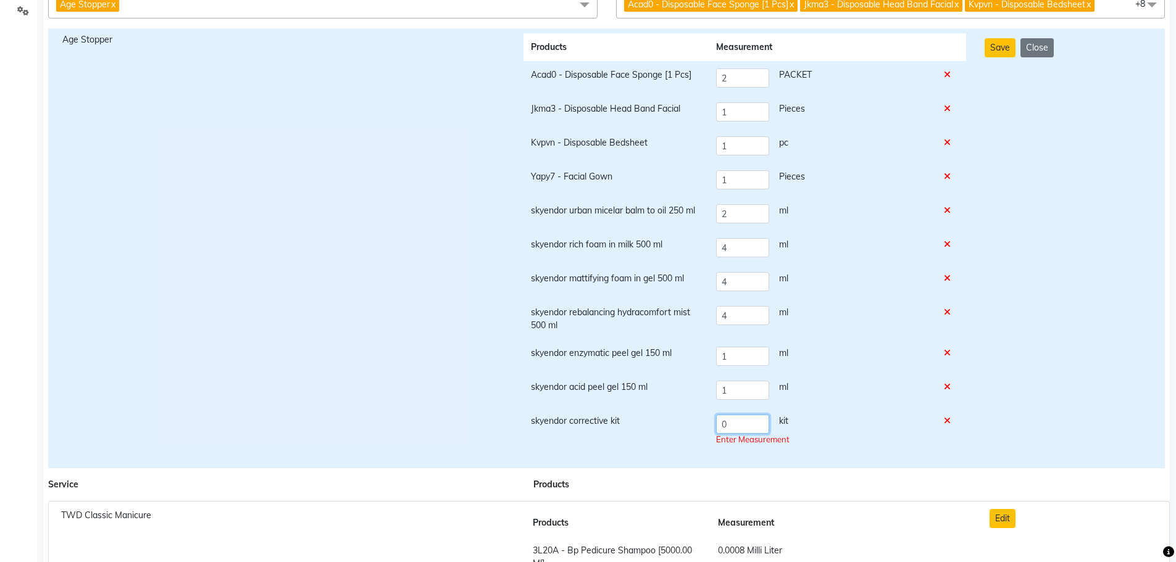
scroll to position [185, 0]
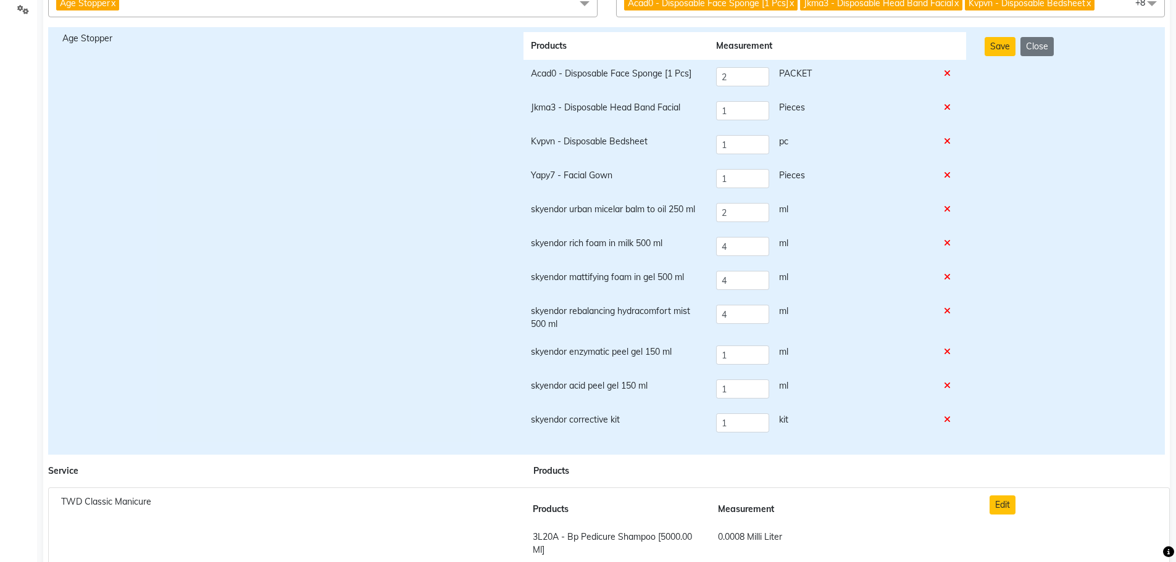
click at [1070, 319] on div "Save Close" at bounding box center [1067, 241] width 185 height 418
click at [662, 422] on tr "skyendor corrective kit 1 kit" at bounding box center [745, 423] width 443 height 34
click at [837, 309] on div "4 ml" at bounding box center [822, 314] width 213 height 19
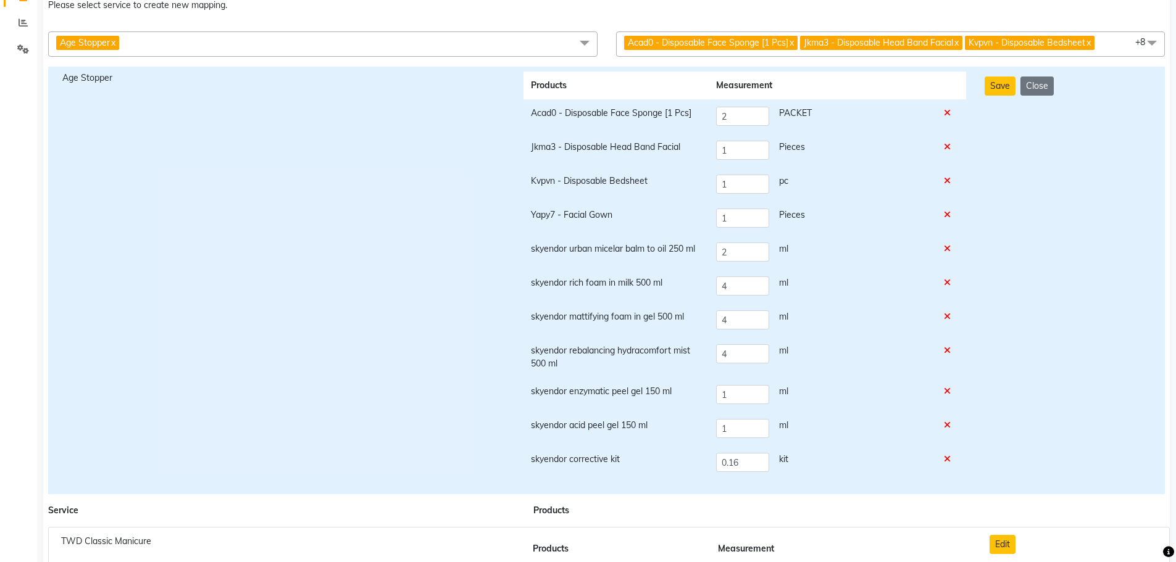
scroll to position [123, 0]
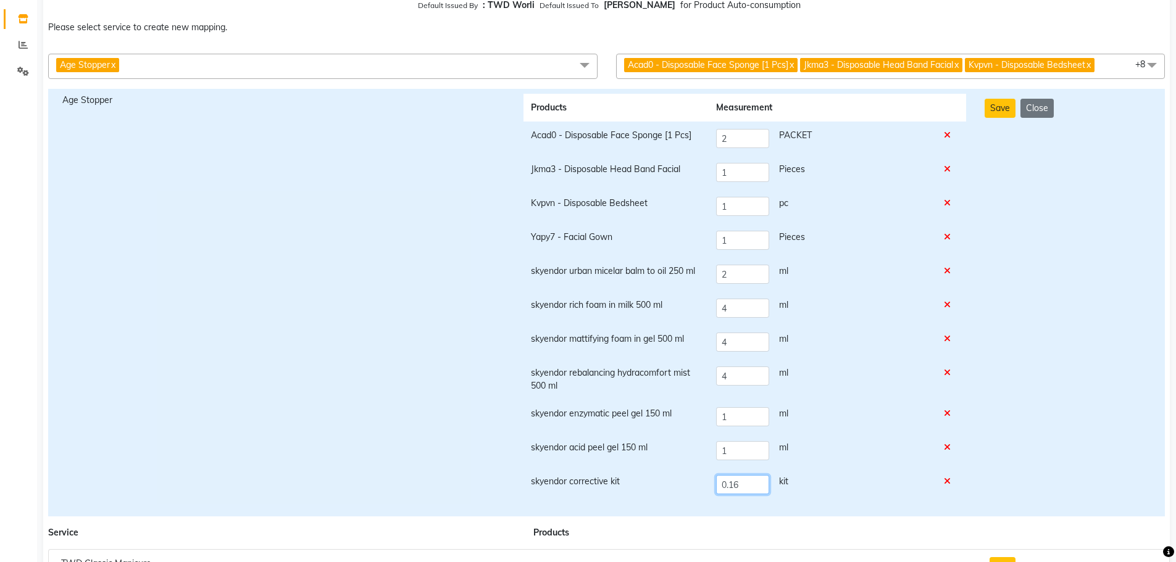
drag, startPoint x: 742, startPoint y: 487, endPoint x: 691, endPoint y: 488, distance: 50.6
click at [691, 488] on tr "skyendor corrective kit 0.16 kit" at bounding box center [745, 485] width 443 height 34
drag, startPoint x: 734, startPoint y: 488, endPoint x: 686, endPoint y: 480, distance: 48.9
click at [686, 480] on tr "skyendor corrective kit 1 kit" at bounding box center [745, 485] width 443 height 34
type input "0.16"
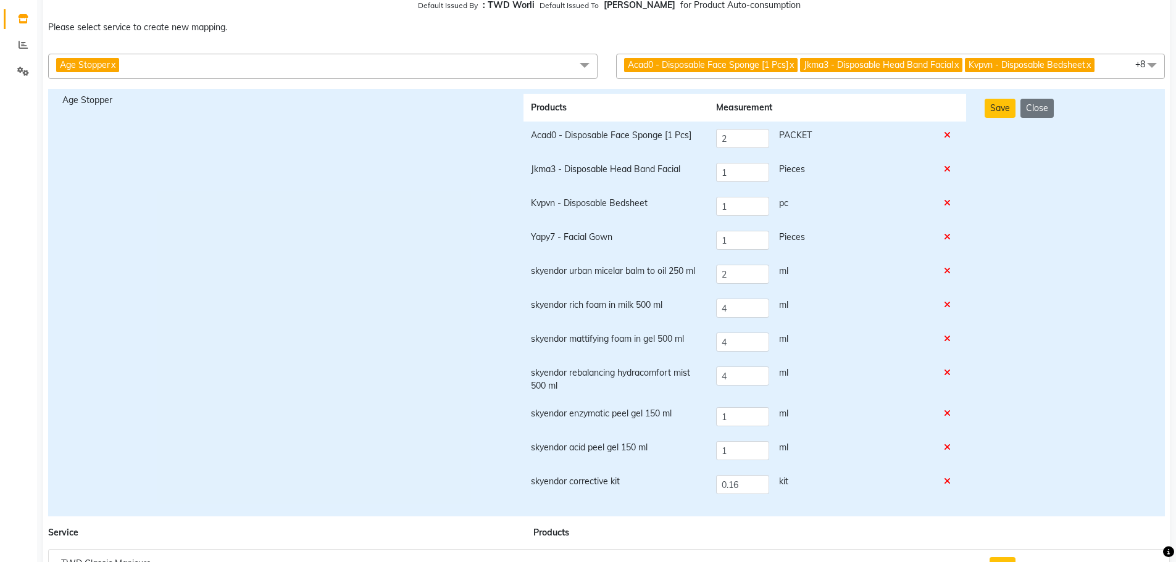
click at [1134, 298] on div "Save Close" at bounding box center [1067, 303] width 185 height 418
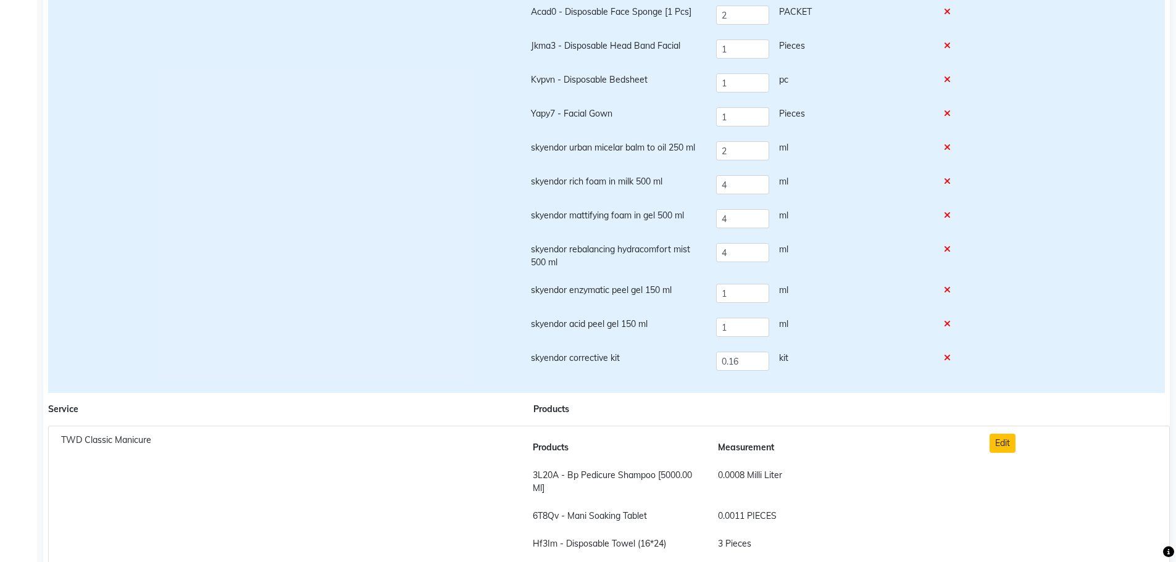
scroll to position [0, 0]
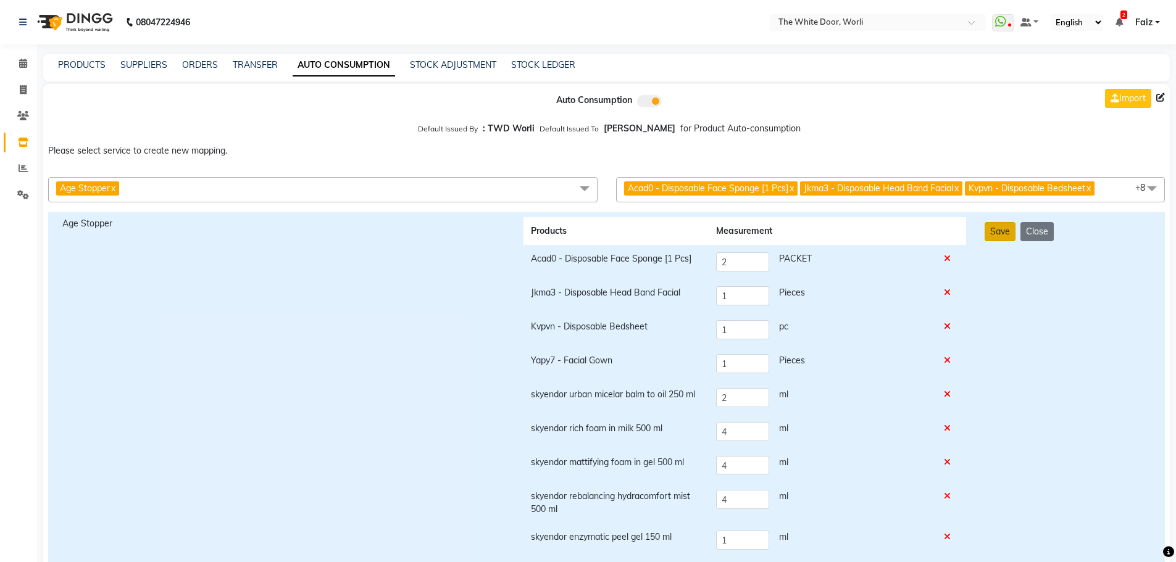
click at [993, 236] on button "Save" at bounding box center [1000, 231] width 31 height 19
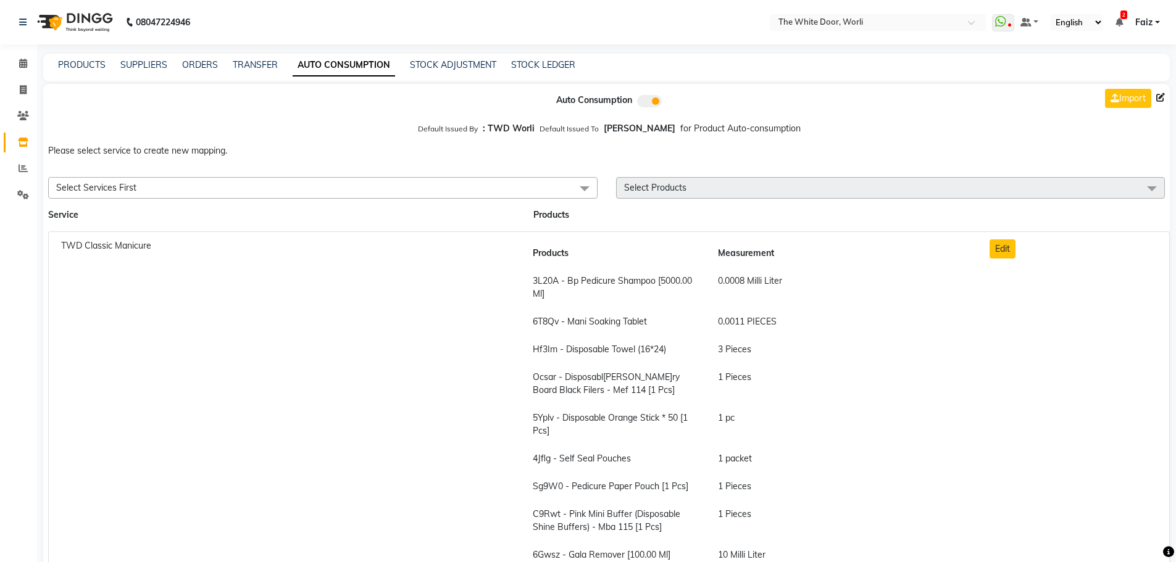
click at [289, 190] on span "Select Services First" at bounding box center [322, 188] width 549 height 22
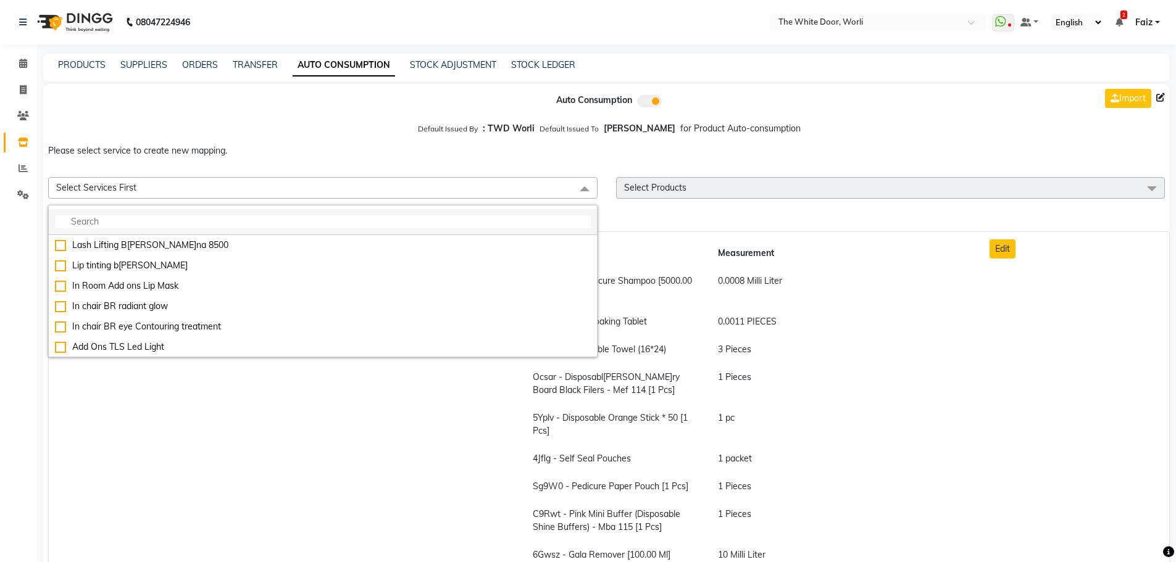
click at [288, 219] on input "multiselect-search" at bounding box center [323, 221] width 536 height 13
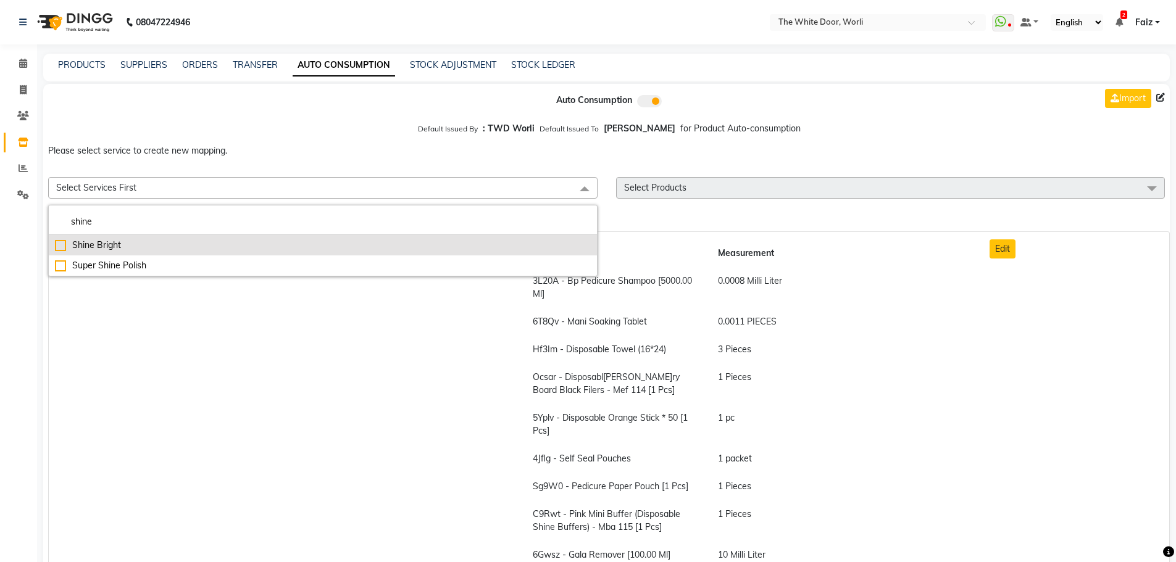
type input "shine"
click at [280, 241] on div "Shine Bright" at bounding box center [323, 245] width 536 height 13
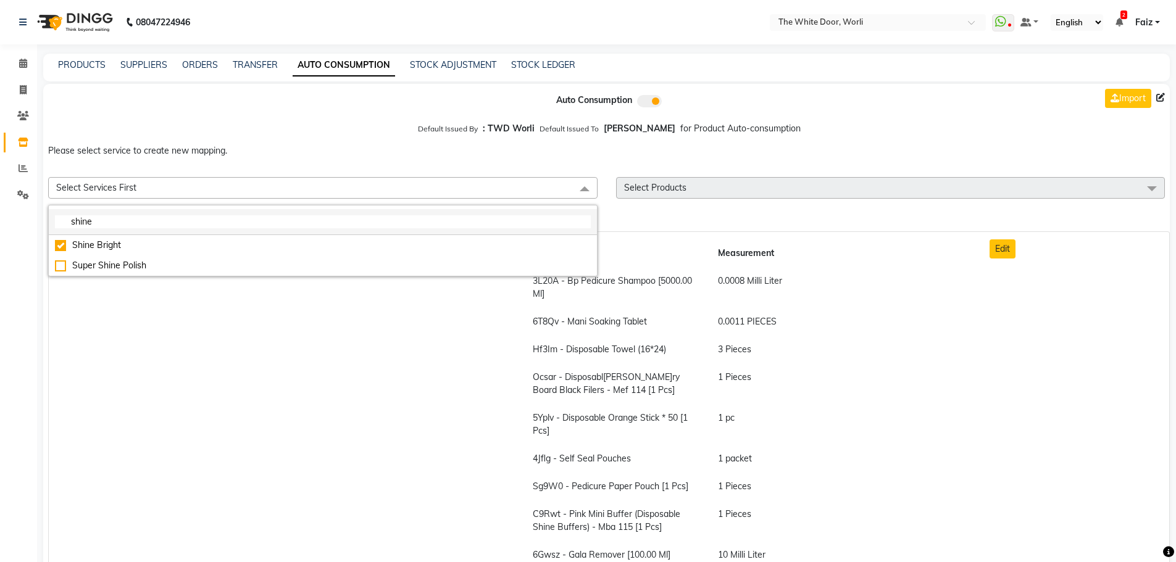
checkbox input "true"
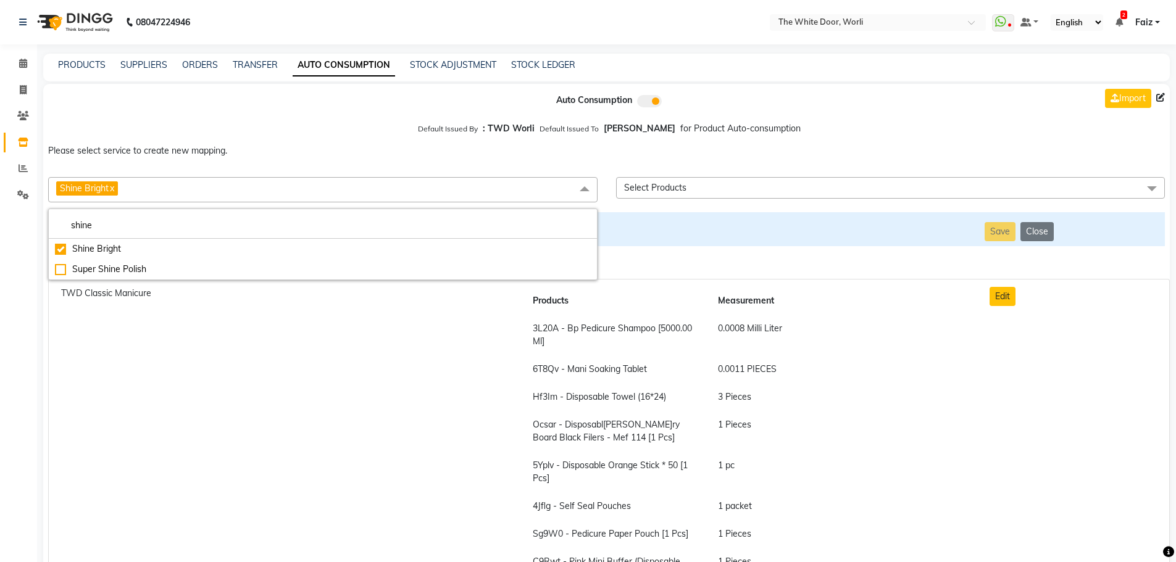
click at [678, 194] on span "Select Products" at bounding box center [890, 188] width 549 height 22
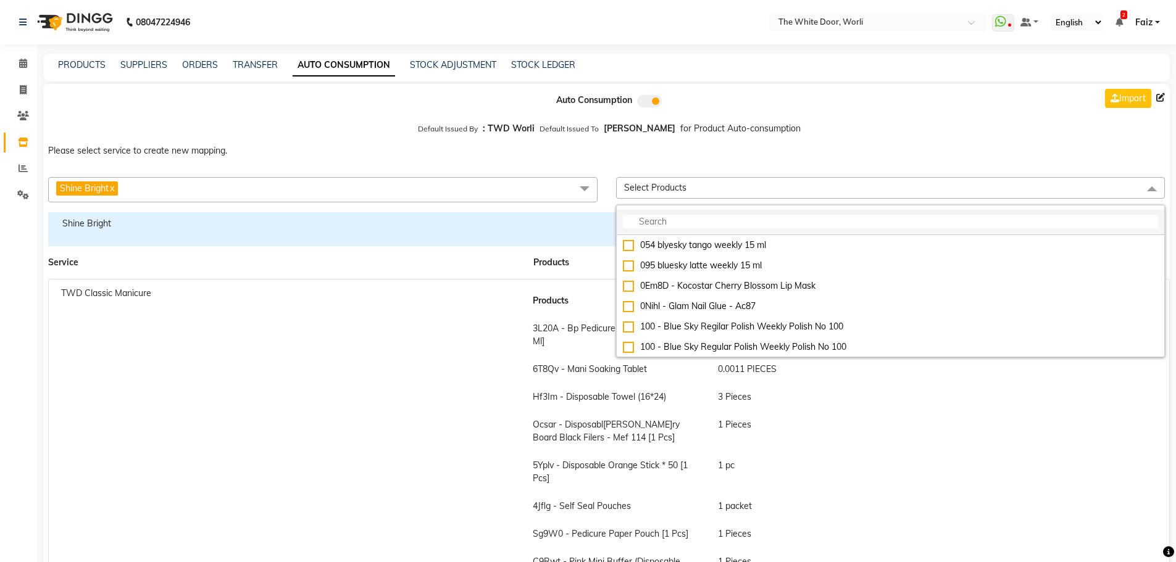
click at [687, 211] on li at bounding box center [891, 222] width 548 height 26
click at [687, 215] on li at bounding box center [891, 222] width 548 height 26
click at [687, 222] on input "multiselect-search" at bounding box center [891, 221] width 536 height 13
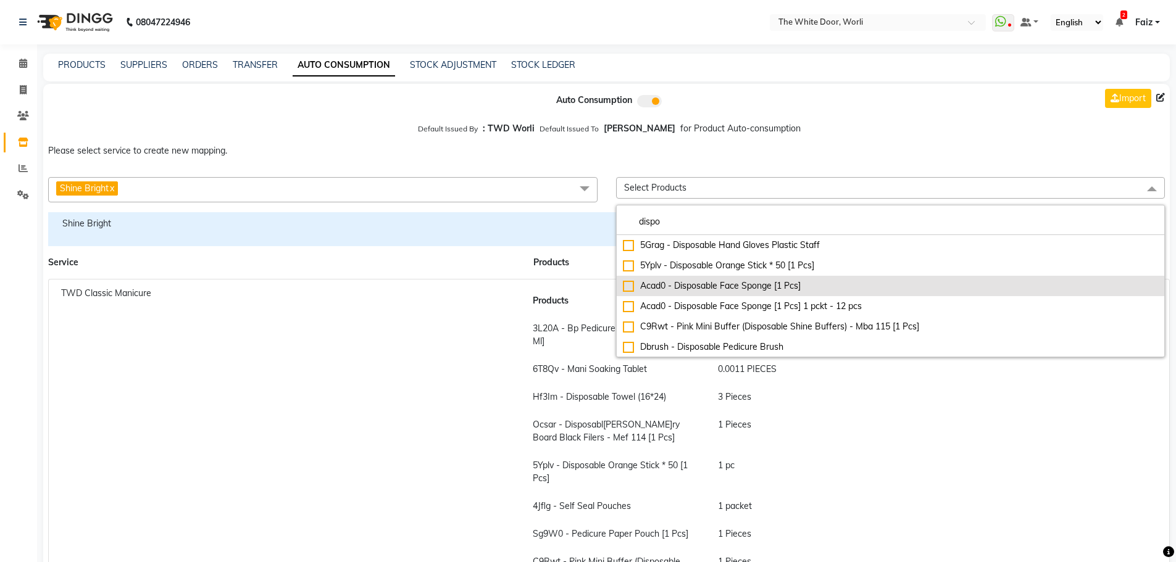
type input "dispo"
click at [733, 288] on div "Acad0 - Disposable Face Sponge [1 Pcs]" at bounding box center [891, 286] width 536 height 13
checkbox input"] "true"
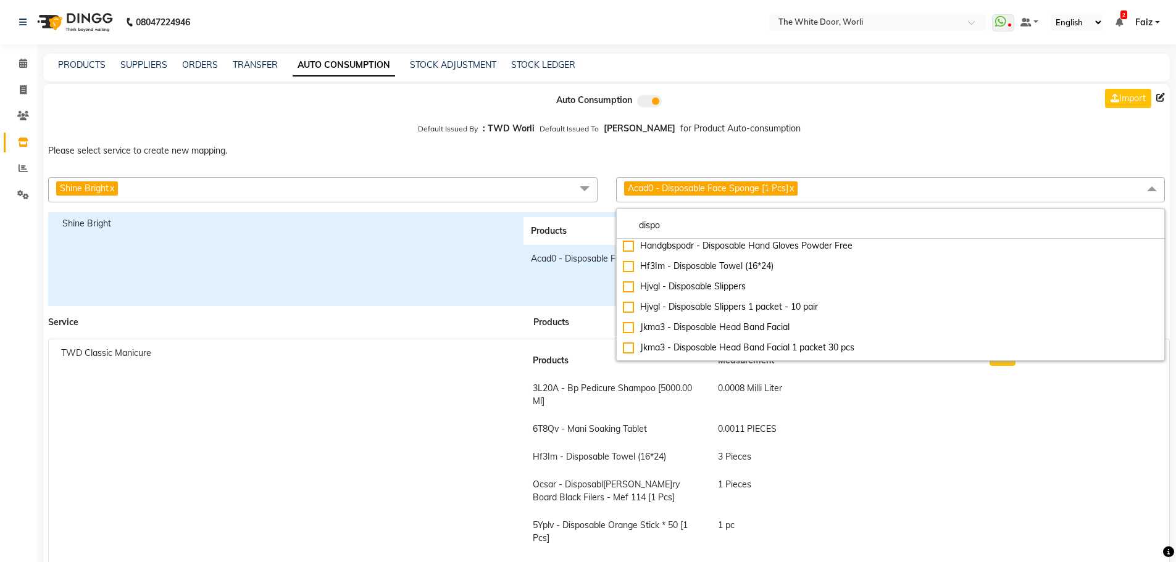
scroll to position [432, 0]
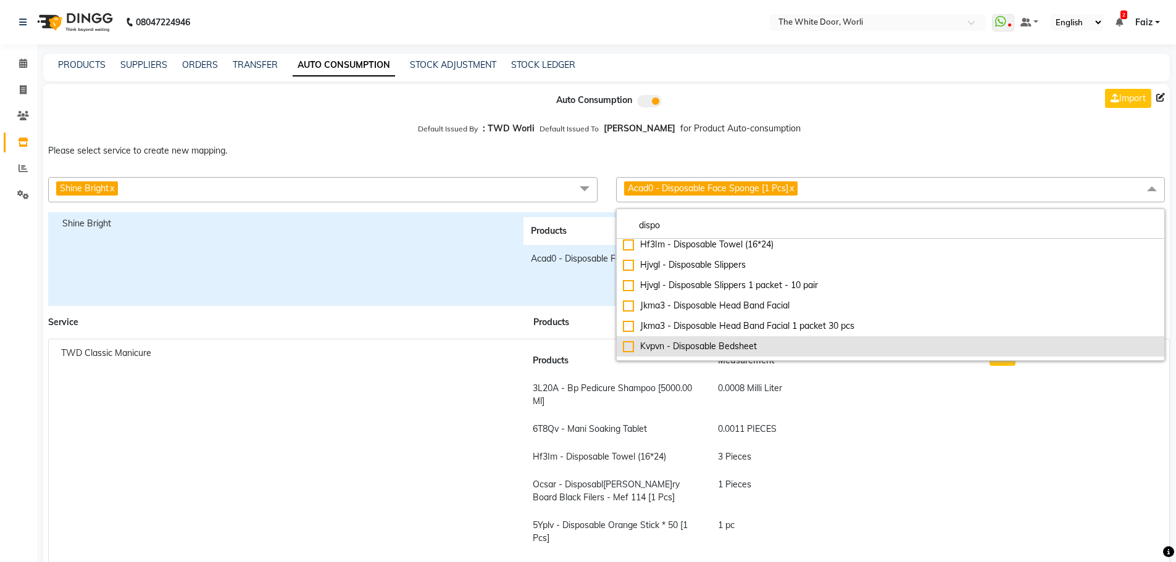
click at [717, 341] on div "Kvpvn - Disposable Bedsheet" at bounding box center [891, 346] width 536 height 13
checkbox input "true"
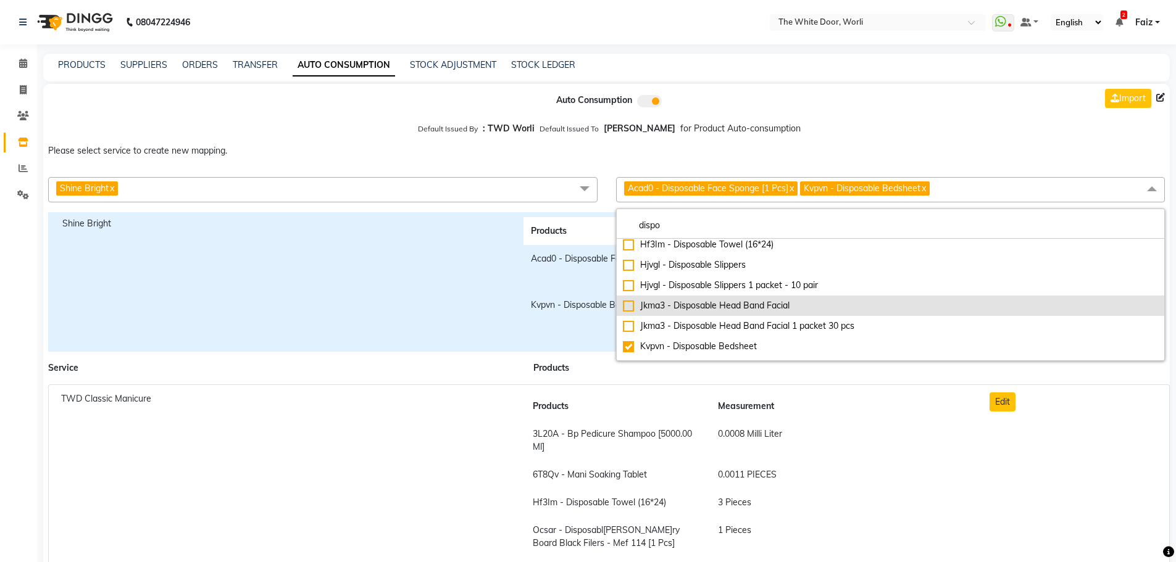
click at [723, 307] on div "Jkma3 - Disposable Head Band Facial" at bounding box center [891, 305] width 536 height 13
checkbox input "true"
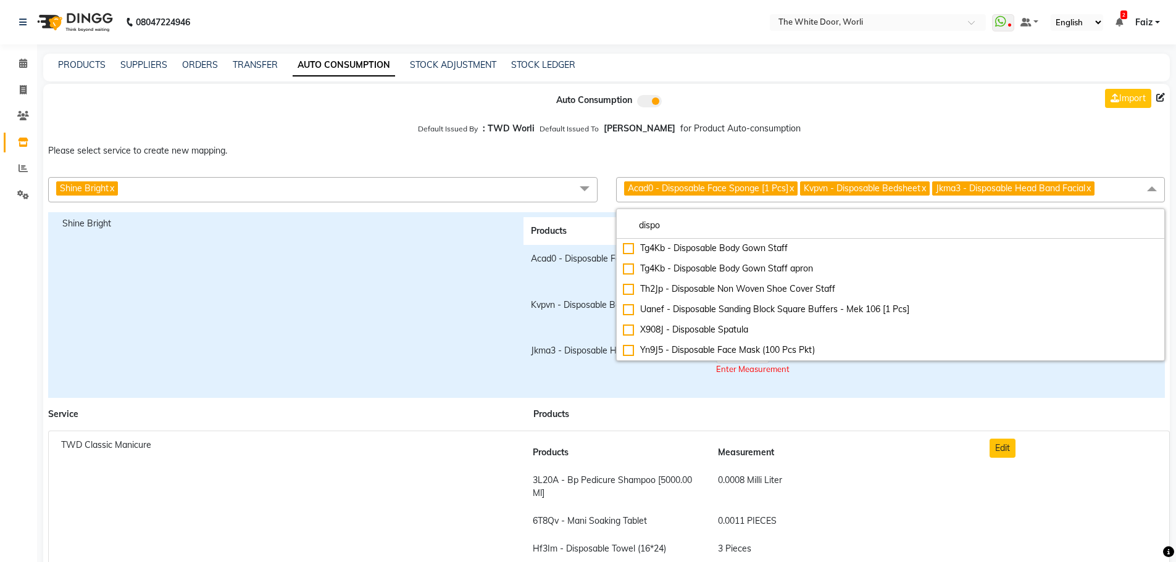
scroll to position [62, 0]
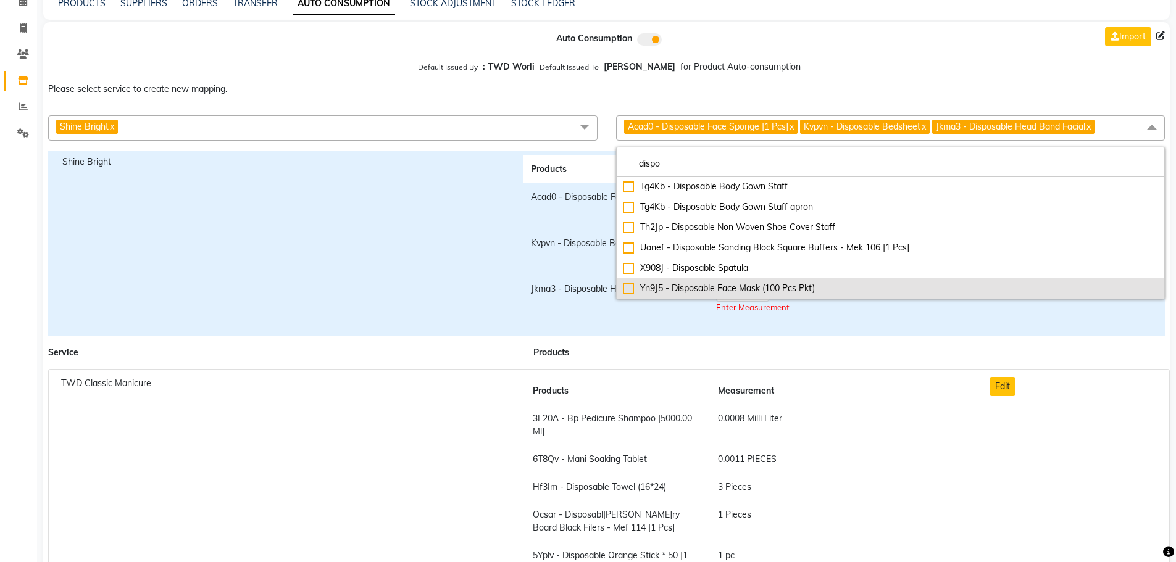
click at [722, 290] on div "Yn9J5 - Disposable Face Mask (100 Pcs Pkt)" at bounding box center [891, 288] width 536 height 13
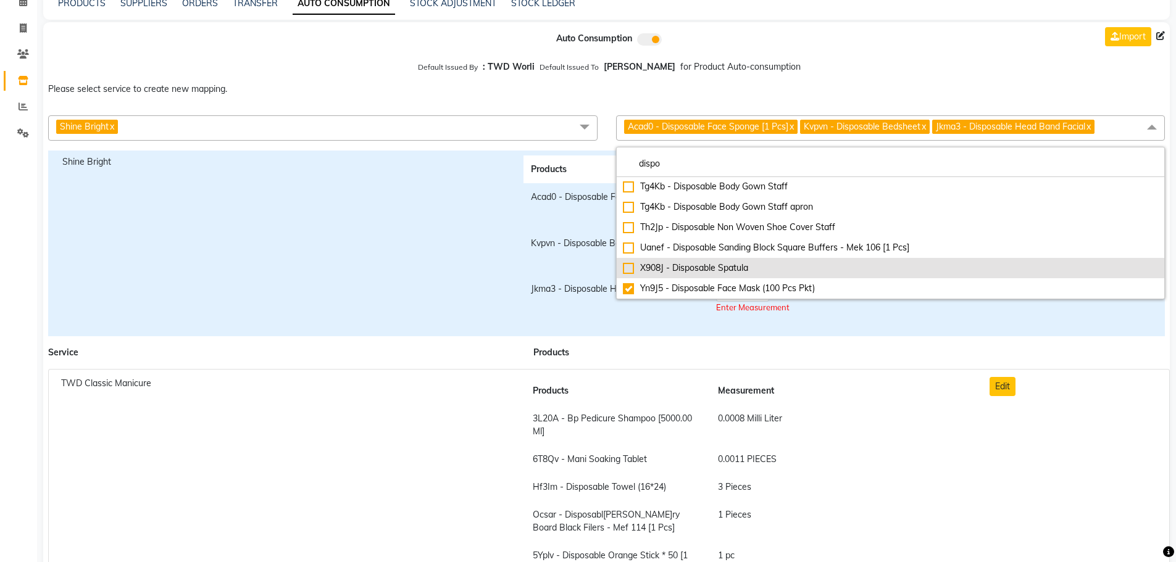
checkbox input "true"
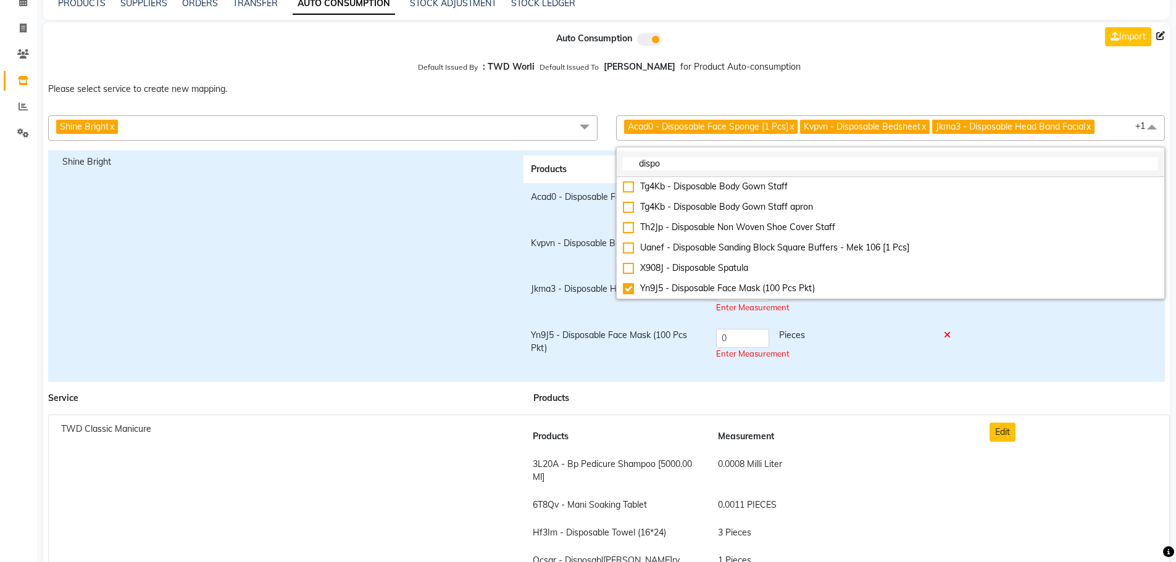
click at [716, 165] on input "dispo" at bounding box center [891, 163] width 536 height 13
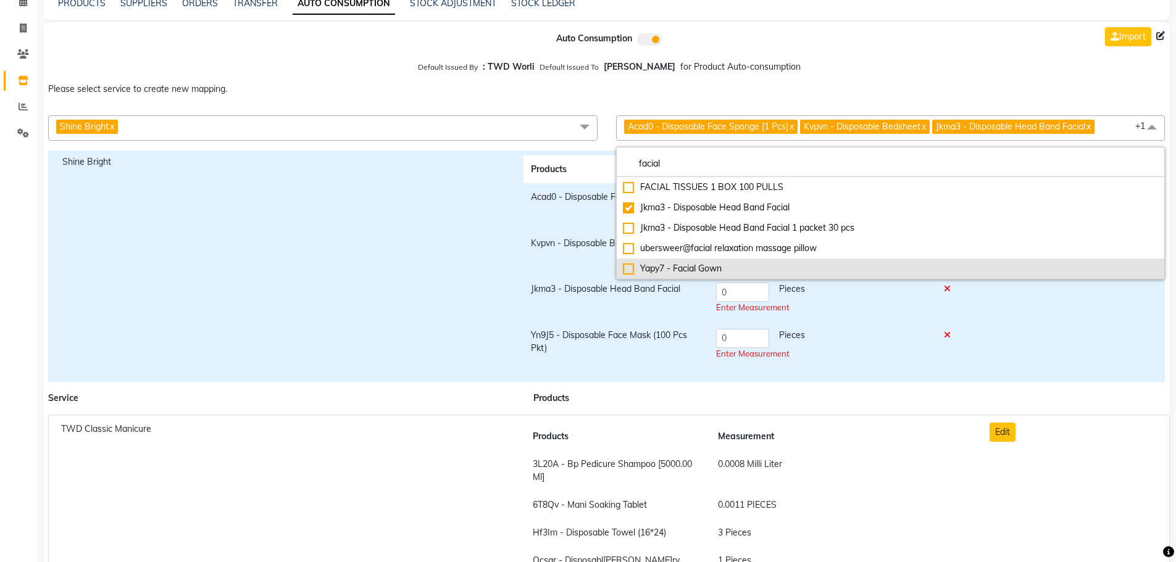
type input "facial"
click at [704, 274] on div "Yapy7 - Facial Gown" at bounding box center [891, 268] width 536 height 13
checkbox input "true"
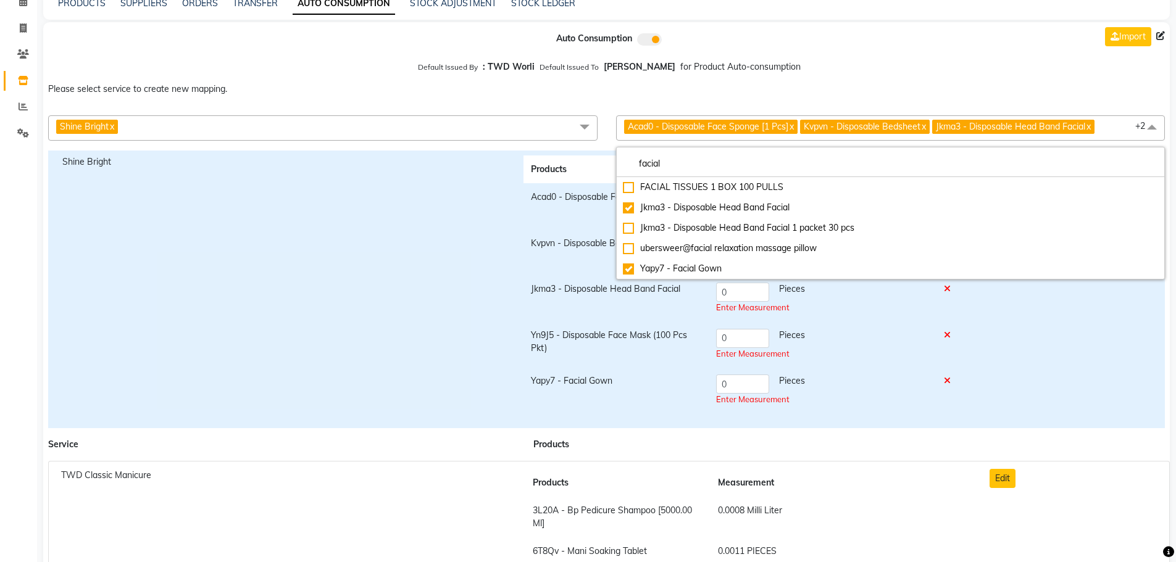
click at [875, 477] on th "Measurement" at bounding box center [841, 483] width 261 height 28
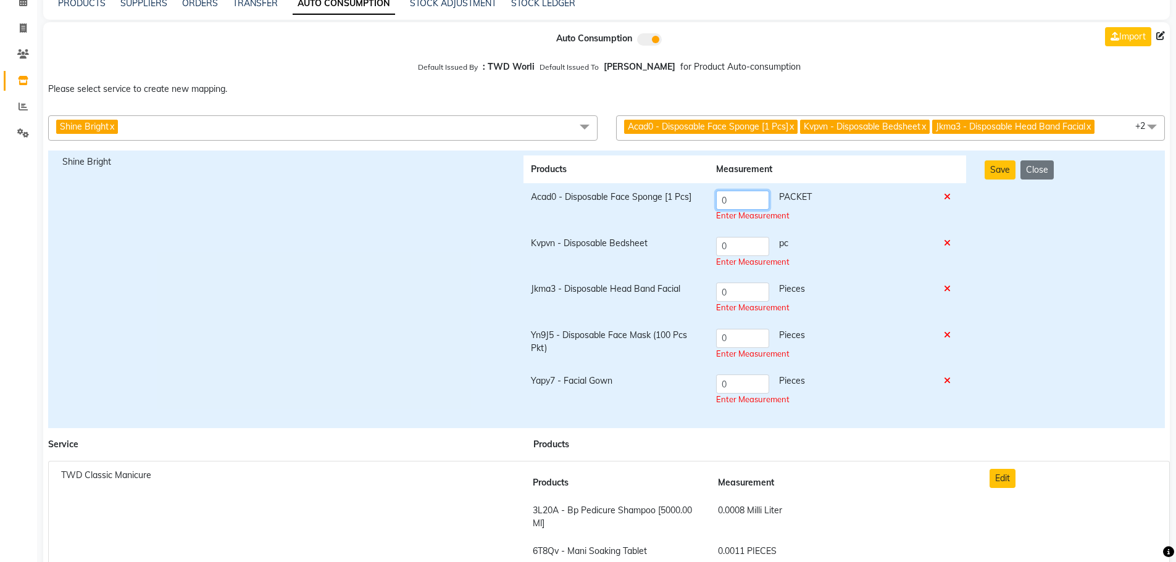
drag, startPoint x: 746, startPoint y: 204, endPoint x: 712, endPoint y: 197, distance: 34.6
click at [712, 197] on td "0 PACKET Enter Measurement" at bounding box center [823, 206] width 228 height 46
type input "2"
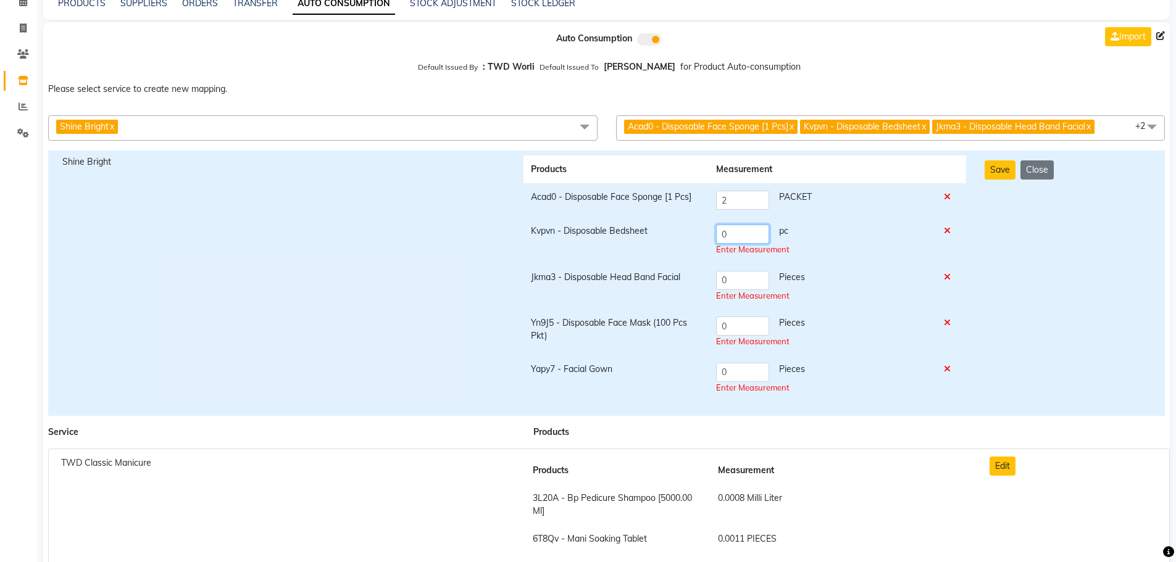
drag, startPoint x: 733, startPoint y: 246, endPoint x: 717, endPoint y: 246, distance: 16.1
click at [717, 246] on td "0 pc Enter Measurement" at bounding box center [823, 240] width 228 height 46
type input "1"
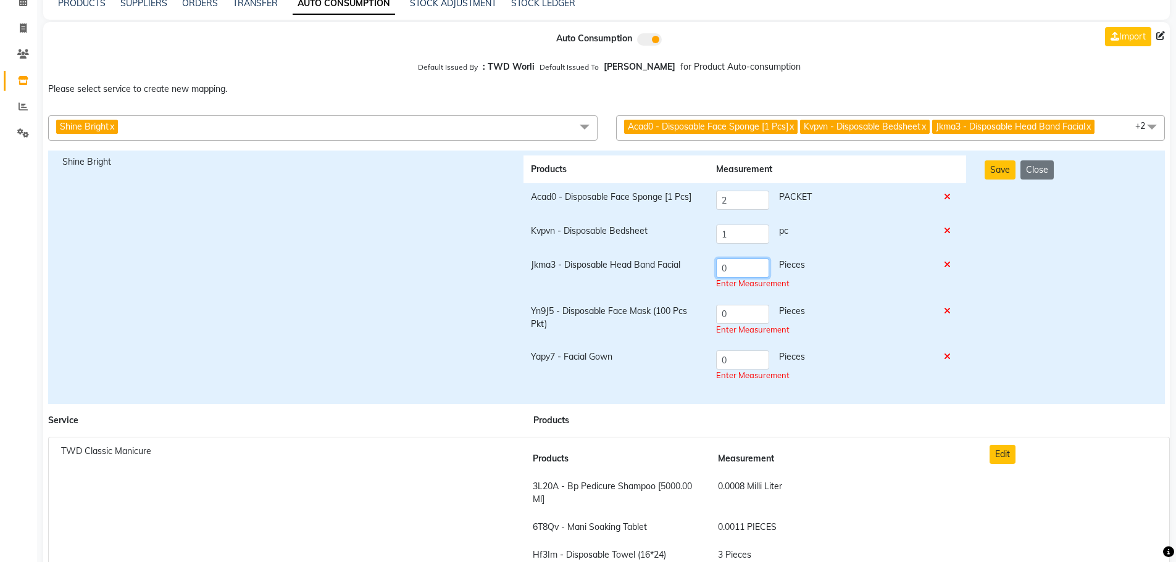
drag, startPoint x: 737, startPoint y: 278, endPoint x: 710, endPoint y: 277, distance: 26.6
click at [710, 277] on td "0 Pieces Enter Measurement" at bounding box center [823, 274] width 228 height 46
type input "1"
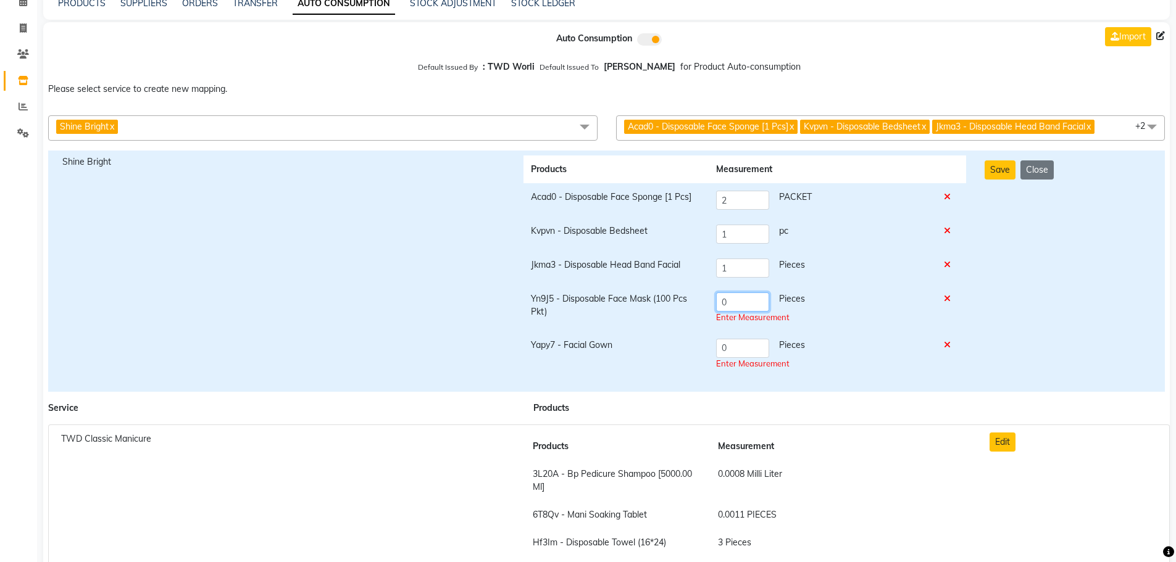
drag, startPoint x: 717, startPoint y: 313, endPoint x: 703, endPoint y: 312, distance: 14.3
click at [703, 312] on tr "Yn9J5 - Disposable Face Mask (100 Pcs Pkt) 0 Pieces Enter Measurement" at bounding box center [745, 308] width 443 height 46
drag, startPoint x: 732, startPoint y: 301, endPoint x: 698, endPoint y: 301, distance: 34.0
click at [698, 301] on tr "Yn9J5 - Disposable Face Mask (100 Pcs Pkt) 0 Pieces Enter Measurement" at bounding box center [745, 308] width 443 height 46
type input "1"
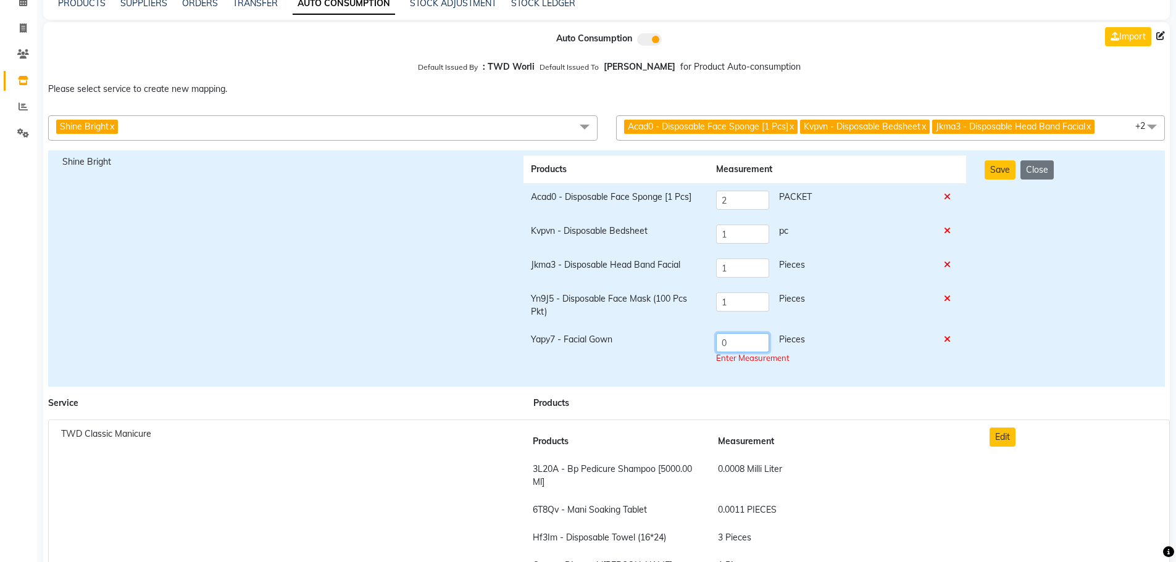
drag, startPoint x: 732, startPoint y: 346, endPoint x: 714, endPoint y: 344, distance: 18.6
click at [714, 344] on td "0 Pieces Enter Measurement" at bounding box center [823, 349] width 228 height 46
type input "1"
click at [1120, 137] on span "Acad0 - Disposable Face Sponge [1 Pcs] x Kvpvn - Disposable Bedsheet x Jkma3 - …" at bounding box center [890, 127] width 549 height 25
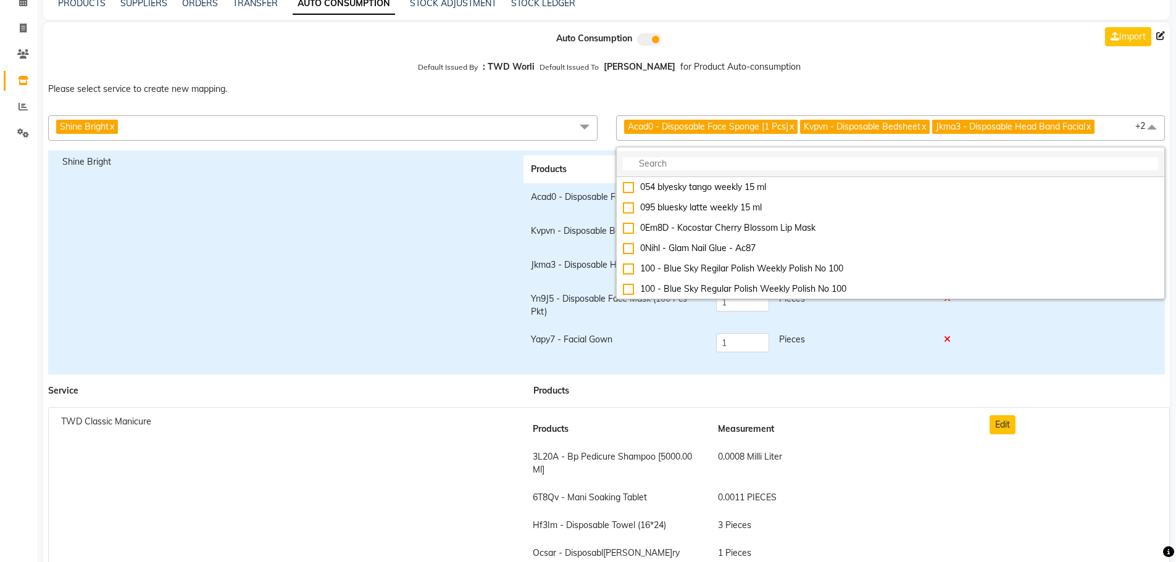
click at [814, 162] on input "multiselect-search" at bounding box center [891, 163] width 536 height 13
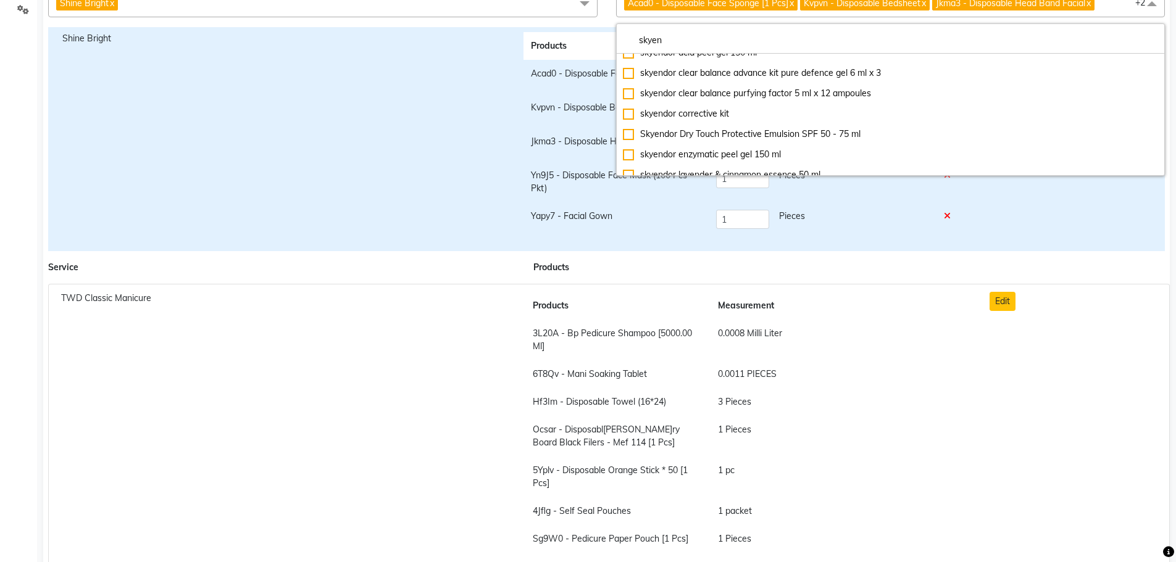
scroll to position [62, 0]
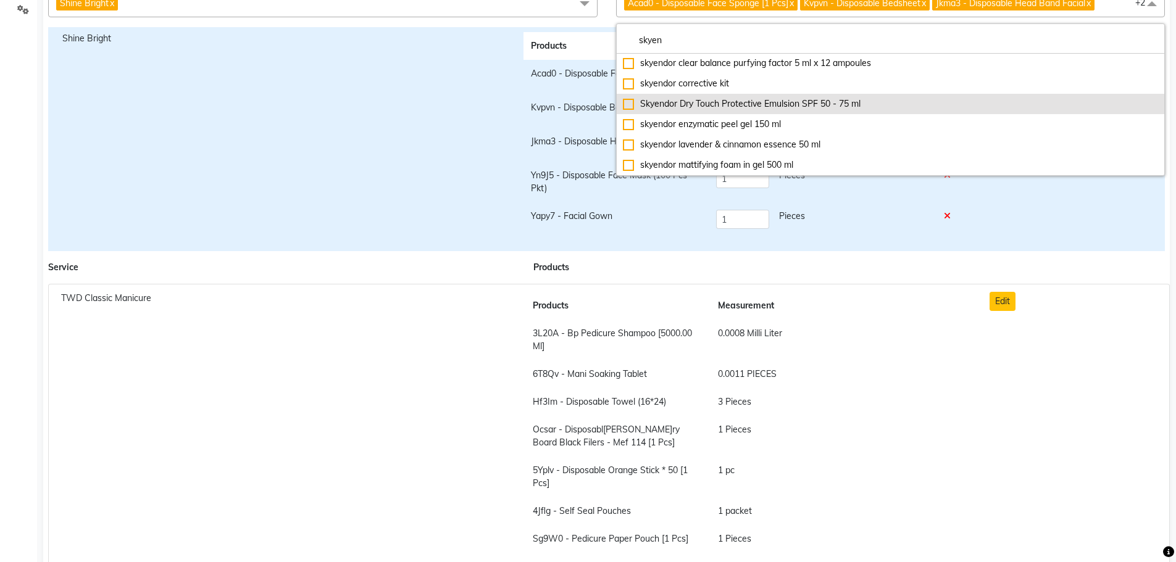
type input "skyen"
click at [771, 102] on div "Skyendor Dry Touch Protective Emulsion SPF 50 - 75 ml" at bounding box center [891, 104] width 536 height 13
checkbox input "true"
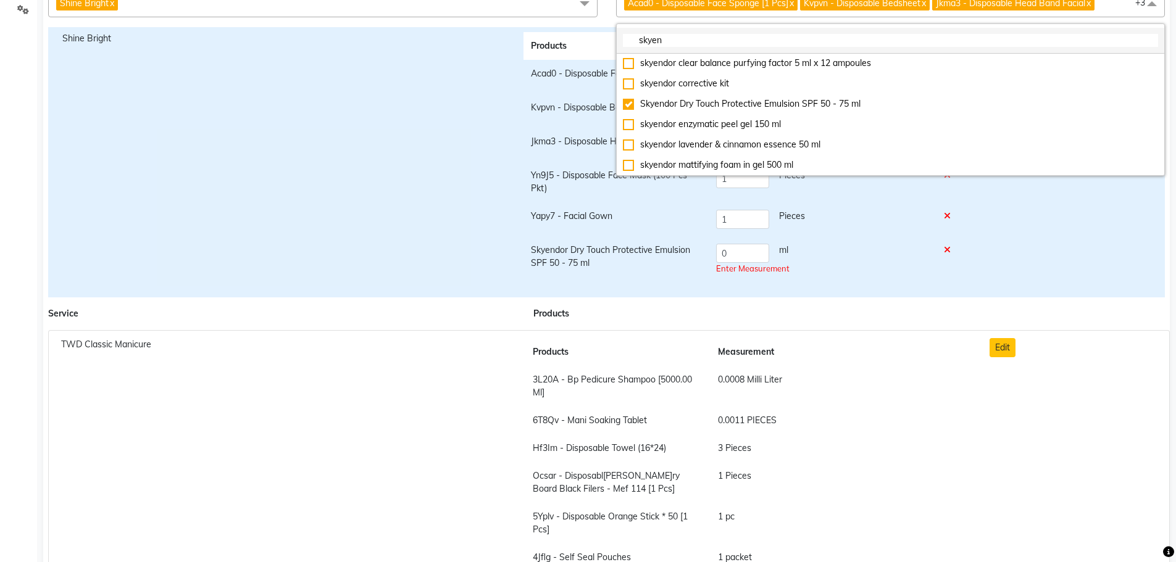
click at [748, 41] on input "skyen" at bounding box center [891, 40] width 536 height 13
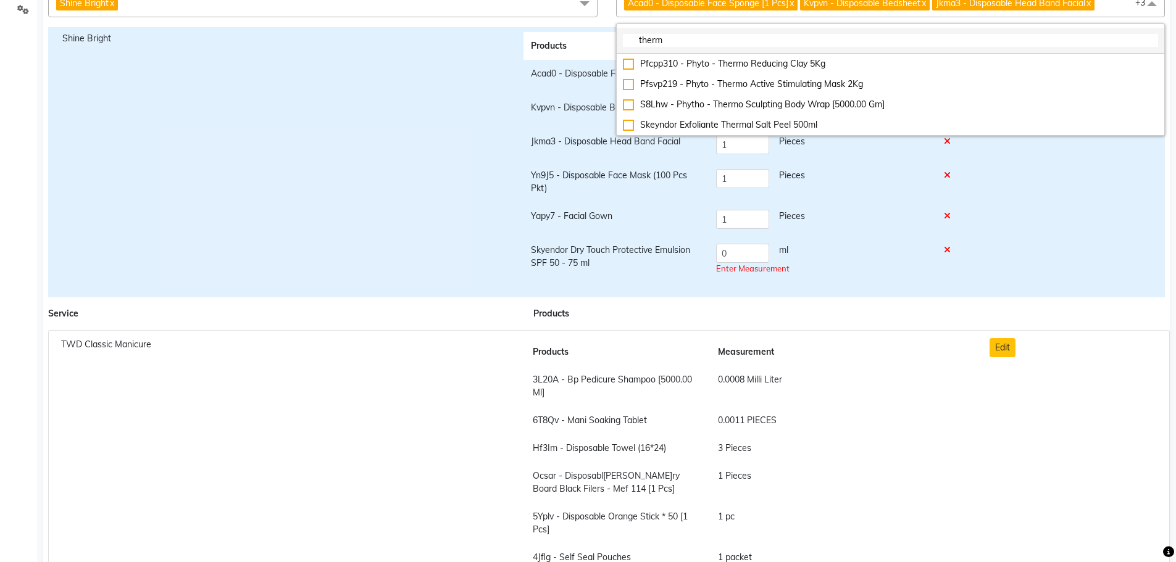
scroll to position [0, 0]
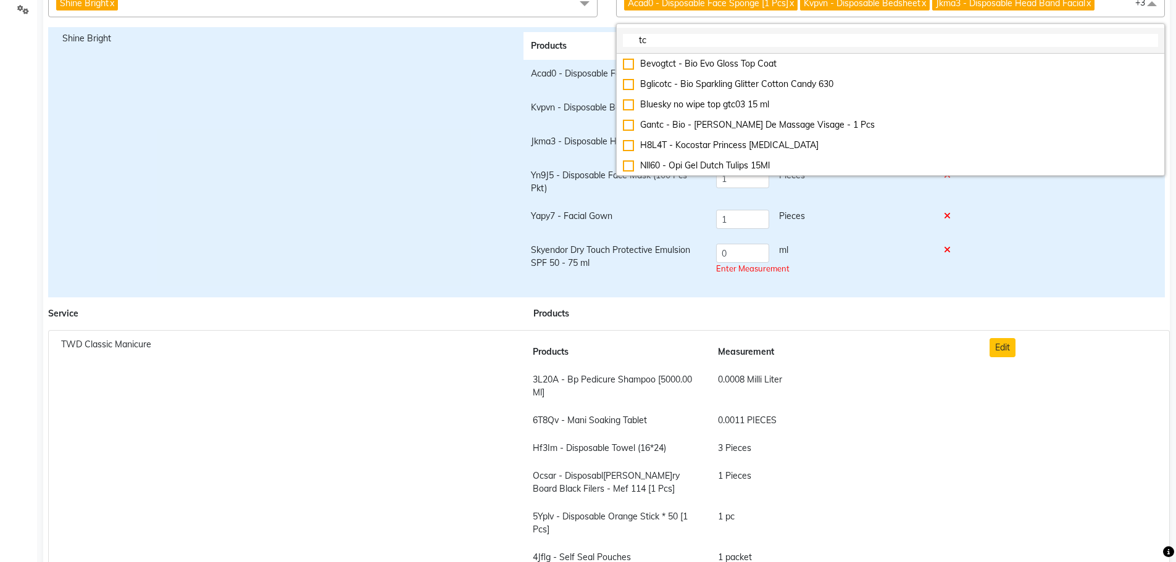
type input "t"
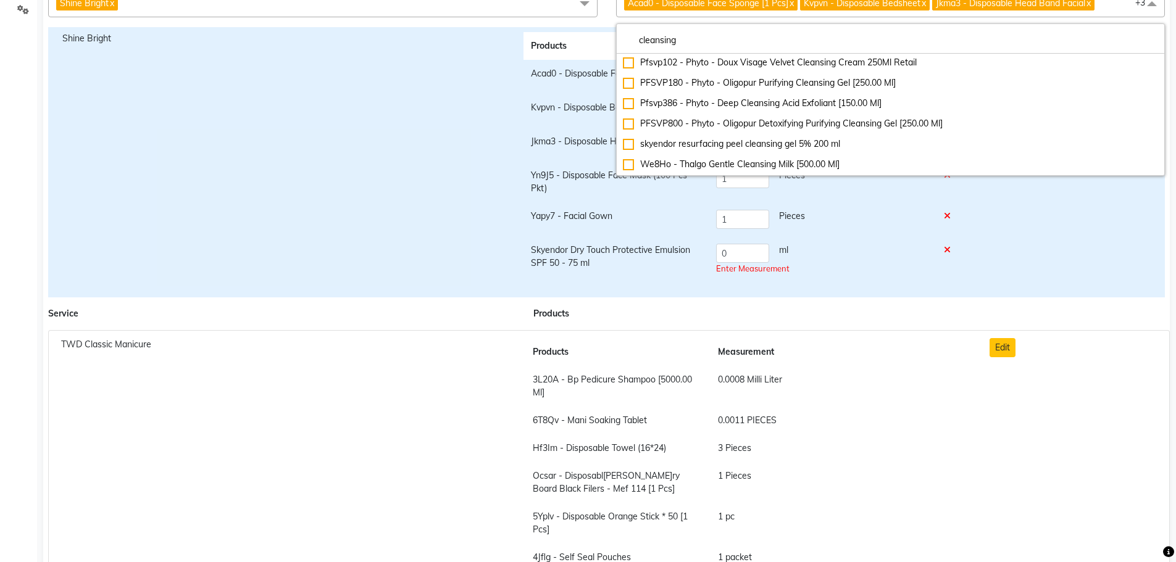
scroll to position [184, 0]
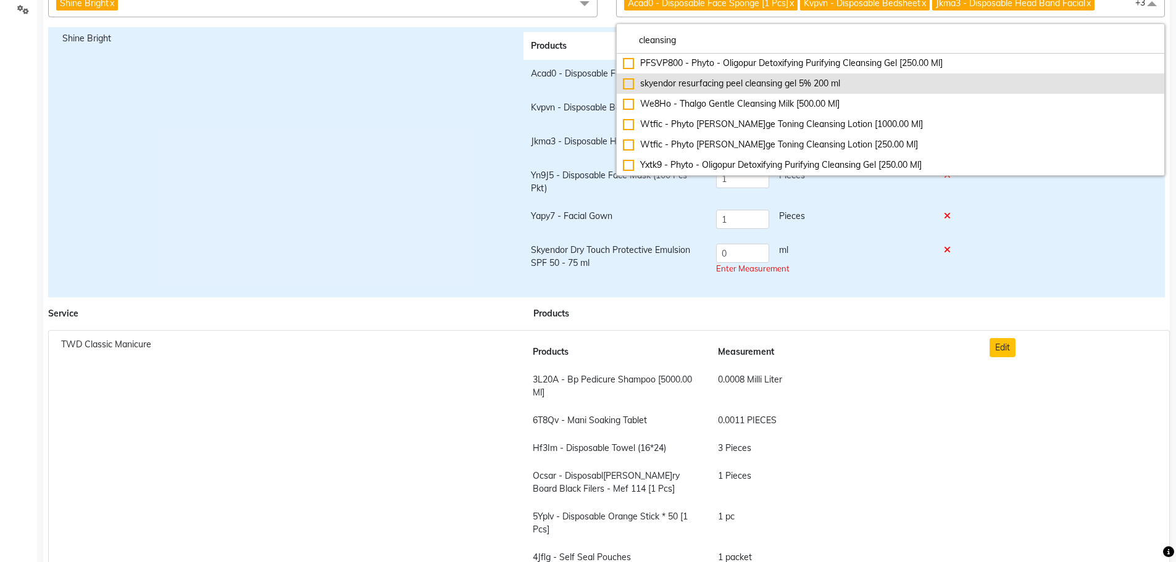
type input "cleansing"
click at [760, 85] on div "skyendor resurfacing peel cleansing gel 5% 200 ml" at bounding box center [891, 83] width 536 height 13
checkbox input "true"
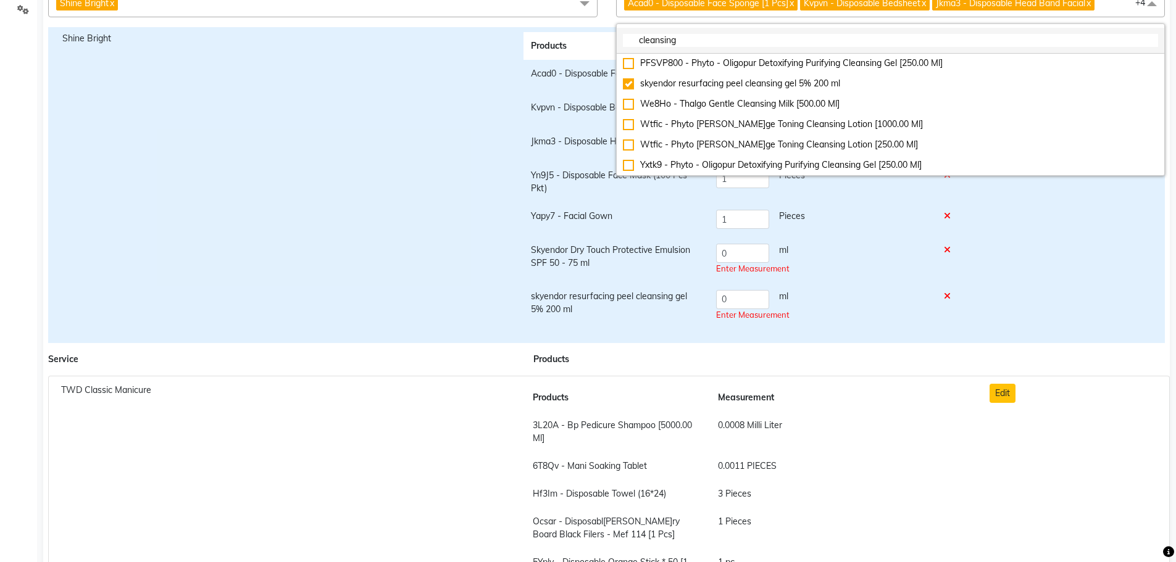
click at [746, 41] on input "cleansing" at bounding box center [891, 40] width 536 height 13
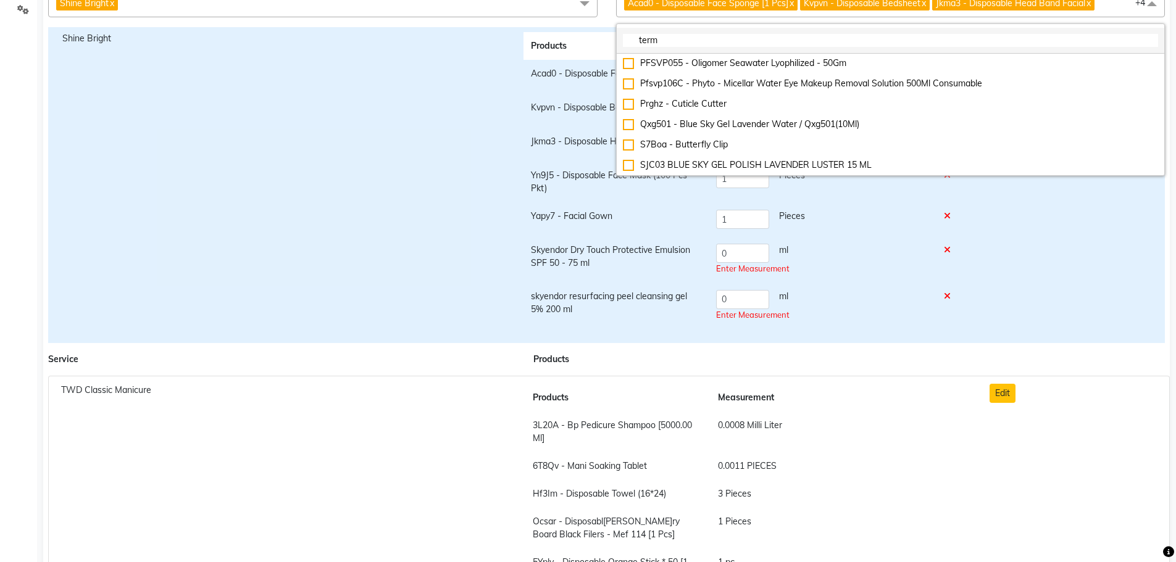
scroll to position [0, 0]
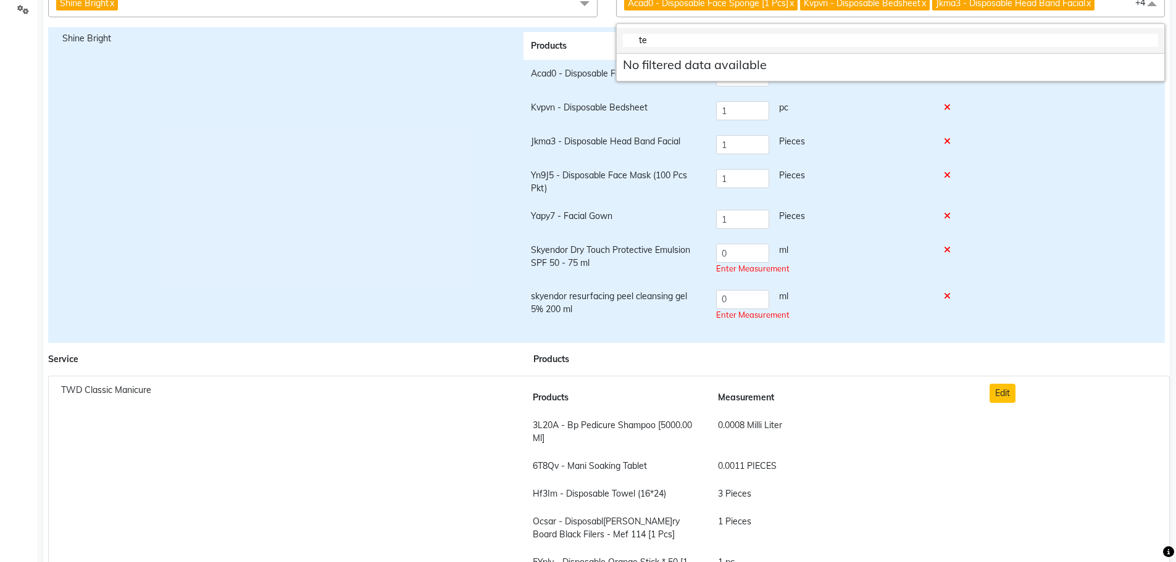
type input "t"
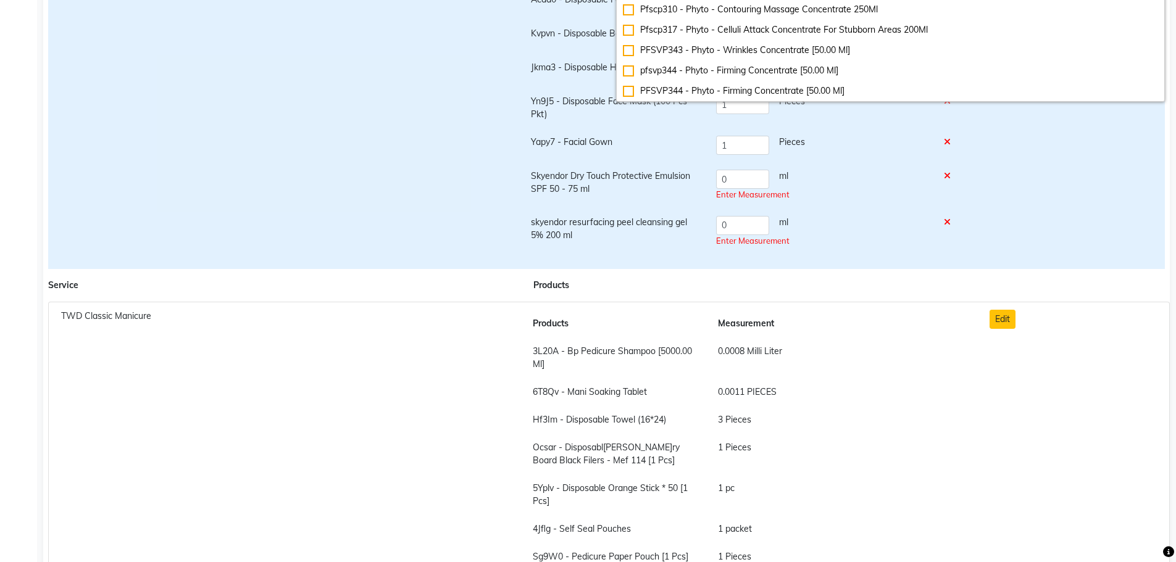
scroll to position [123, 0]
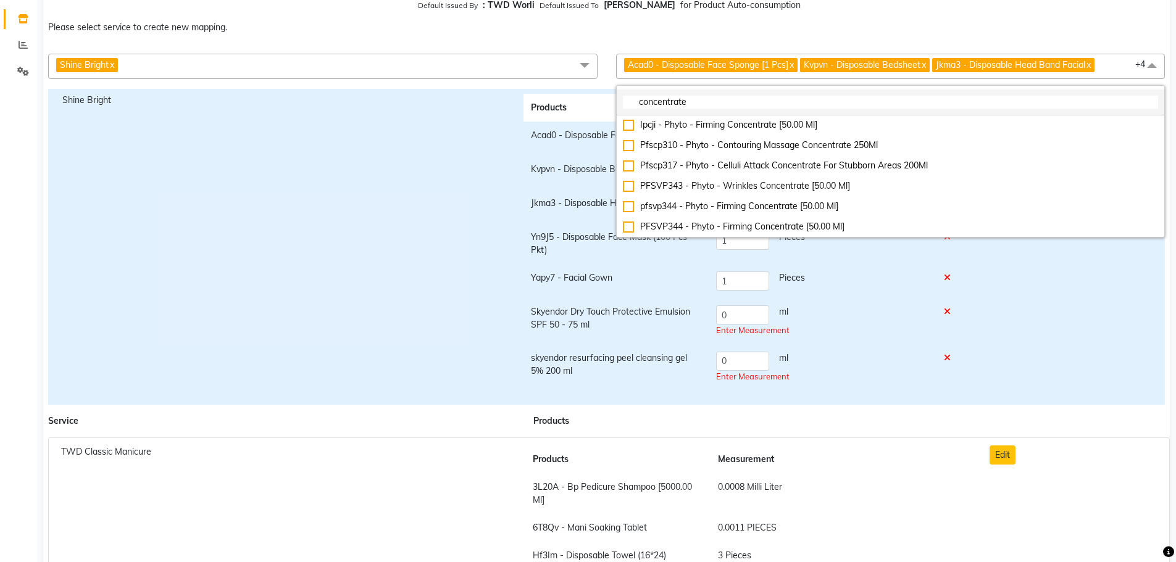
click at [744, 102] on input "concentrate" at bounding box center [891, 102] width 536 height 13
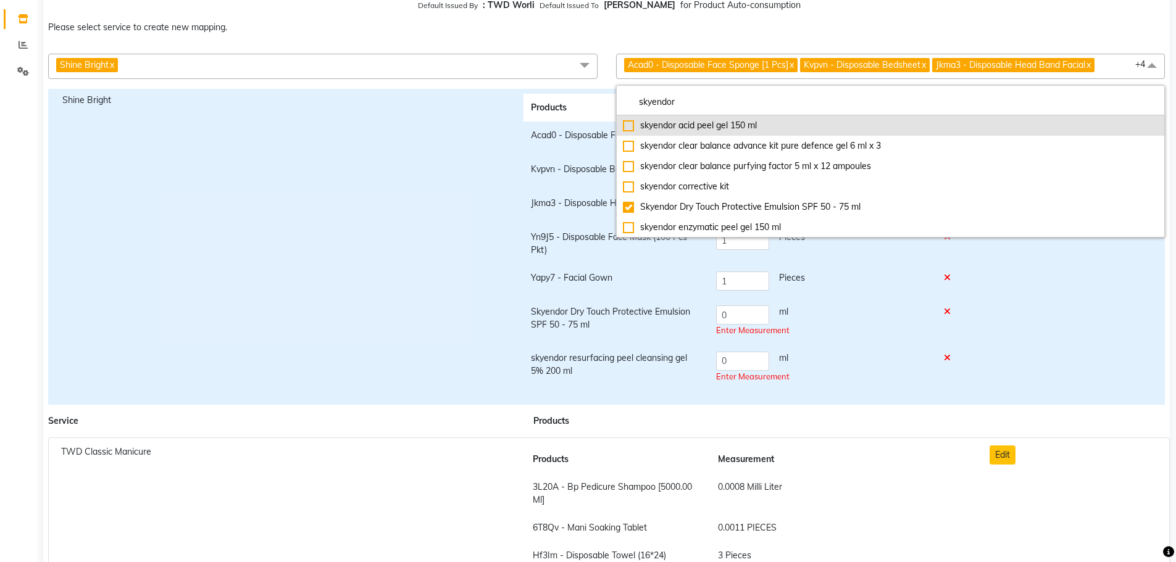
type input "skyendor"
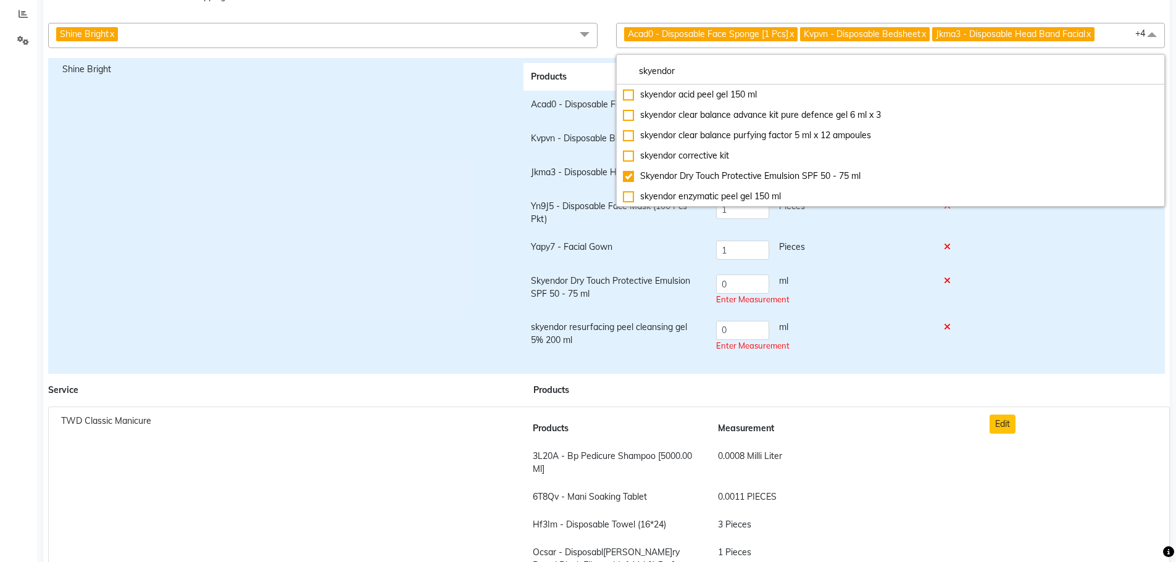
scroll to position [185, 0]
